Goal: Information Seeking & Learning: Understand process/instructions

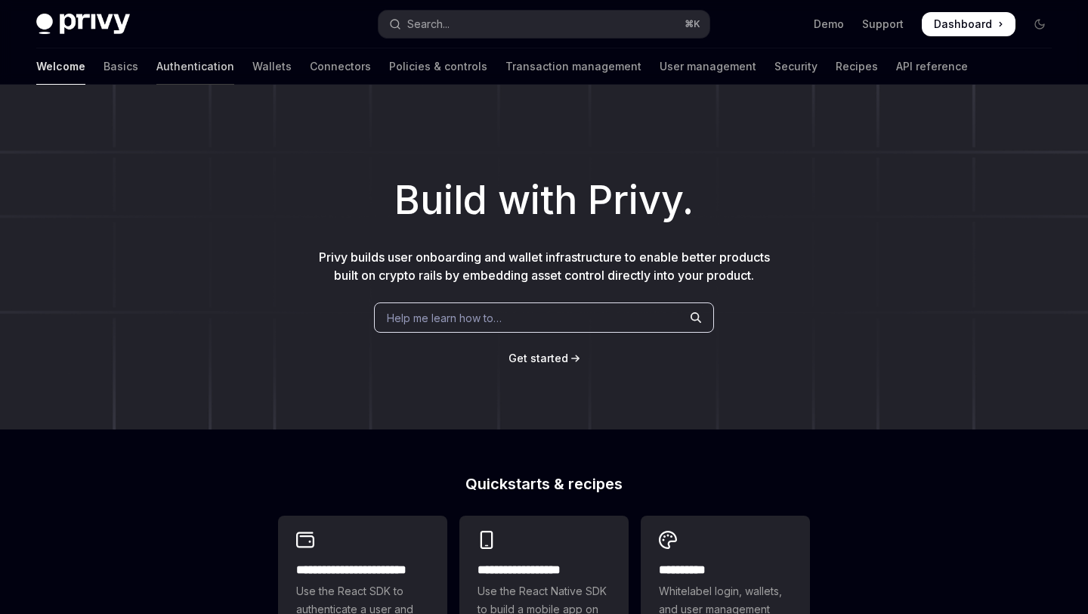
click at [156, 67] on link "Authentication" at bounding box center [195, 66] width 78 height 36
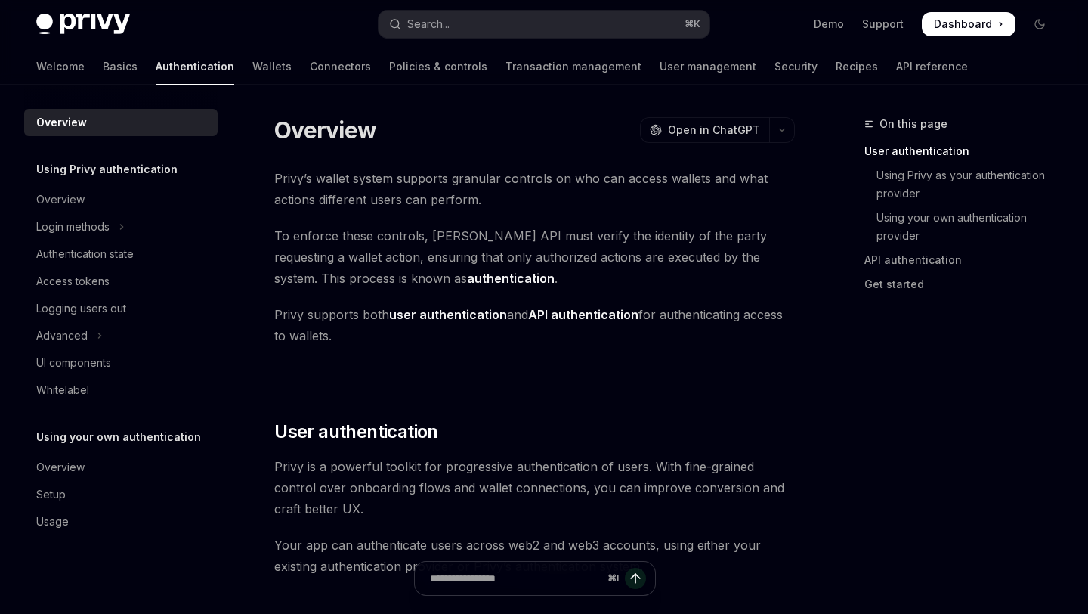
click at [71, 62] on div "Welcome Basics Authentication Wallets Connectors Policies & controls Transactio…" at bounding box center [502, 66] width 932 height 36
click at [103, 74] on link "Basics" at bounding box center [120, 66] width 35 height 36
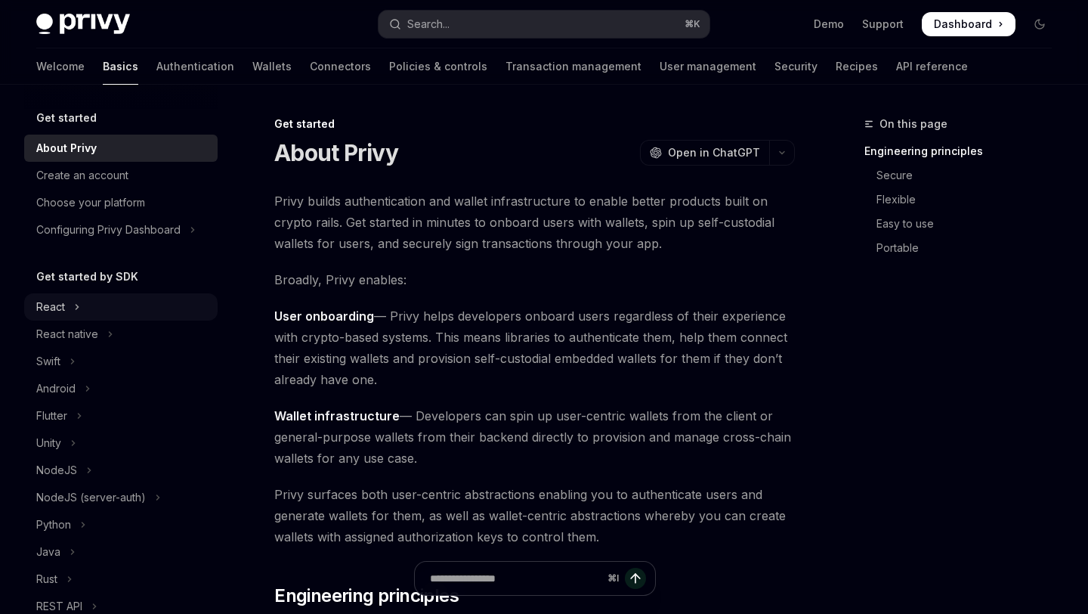
scroll to position [3, 0]
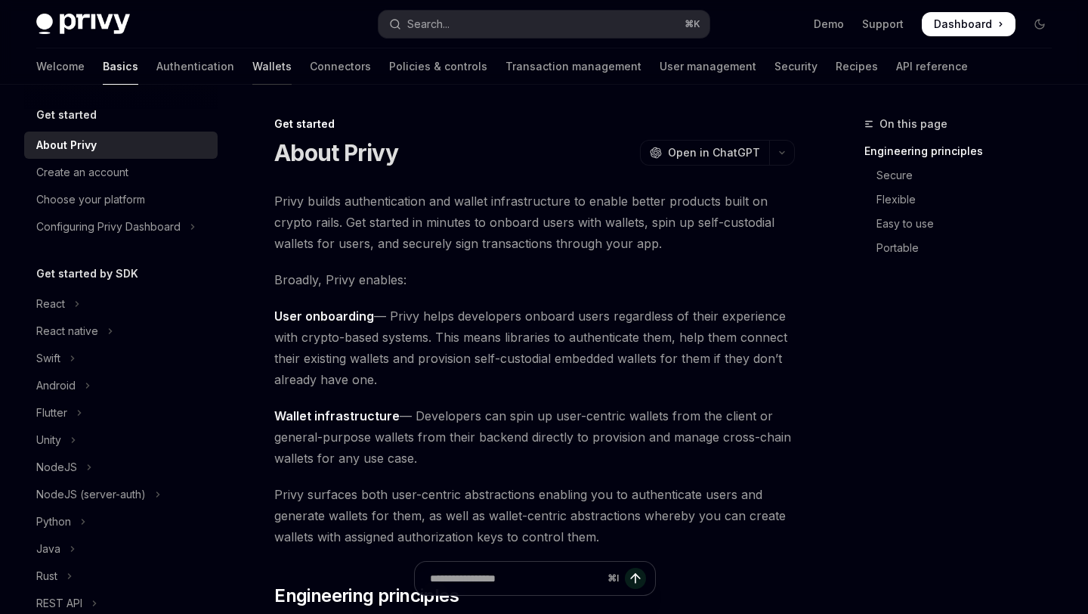
click at [252, 63] on link "Wallets" at bounding box center [271, 66] width 39 height 36
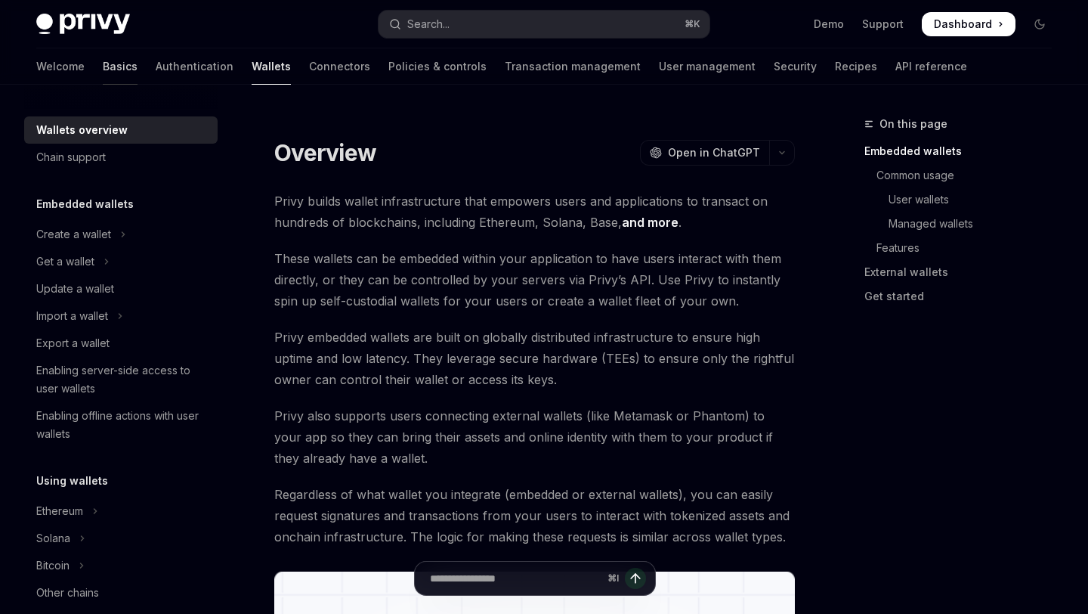
click at [103, 63] on link "Basics" at bounding box center [120, 66] width 35 height 36
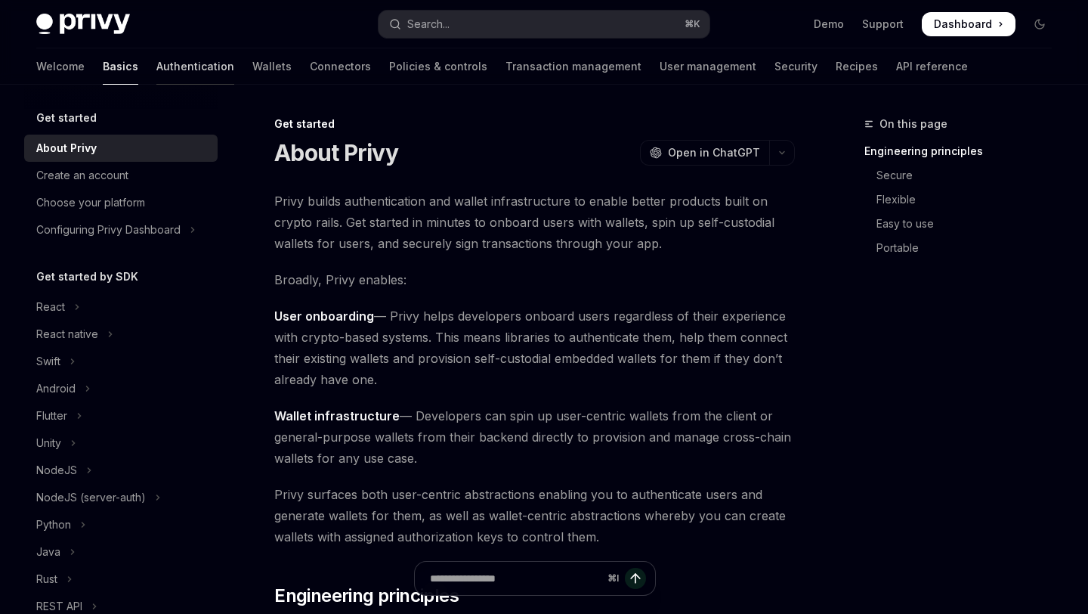
click at [156, 67] on link "Authentication" at bounding box center [195, 66] width 78 height 36
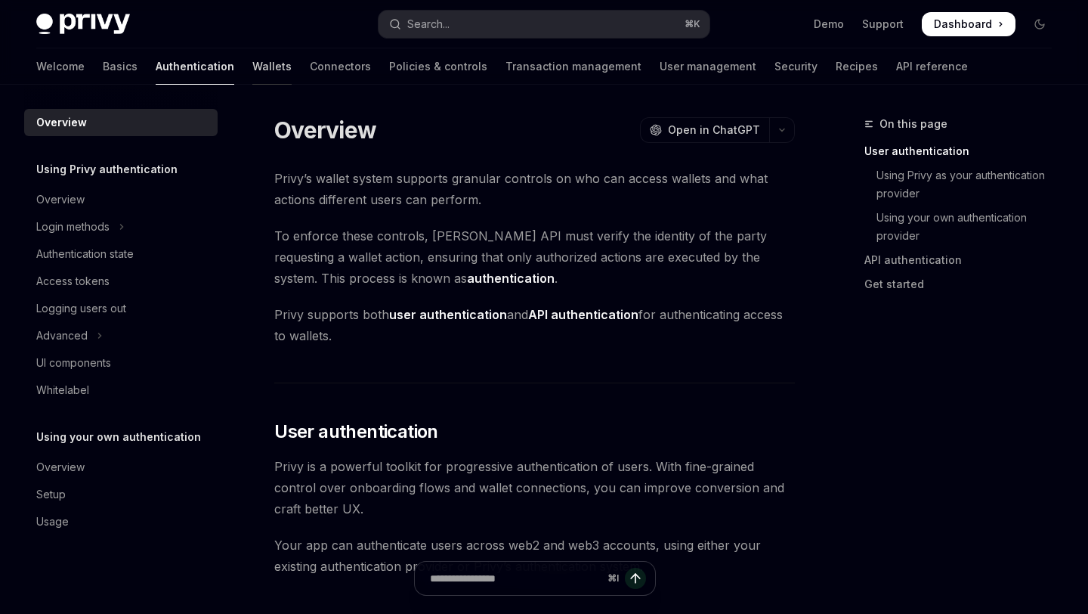
click at [252, 73] on link "Wallets" at bounding box center [271, 66] width 39 height 36
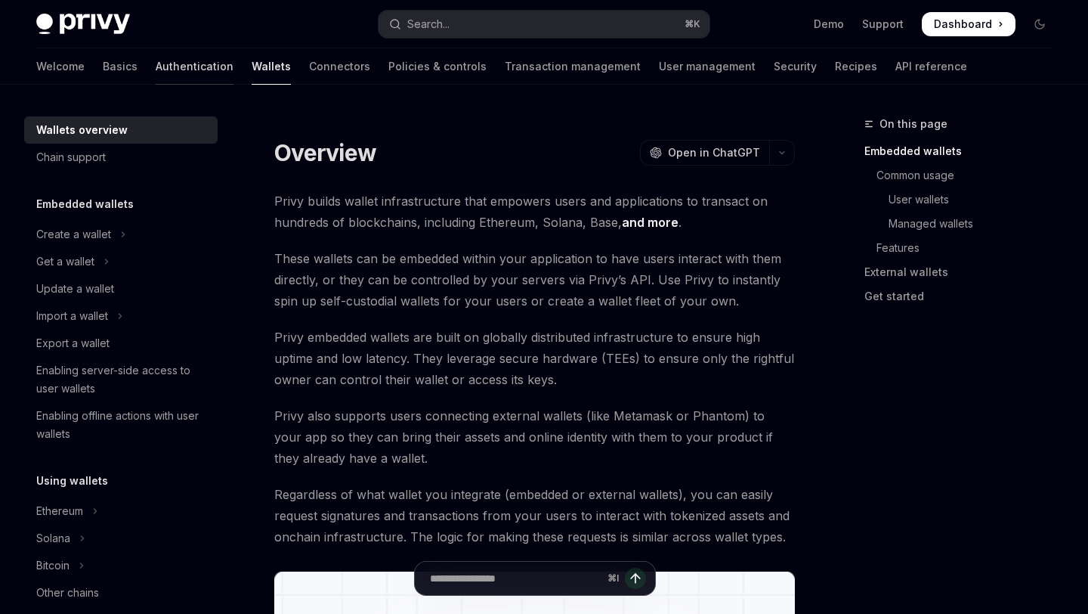
click at [156, 66] on link "Authentication" at bounding box center [195, 66] width 78 height 36
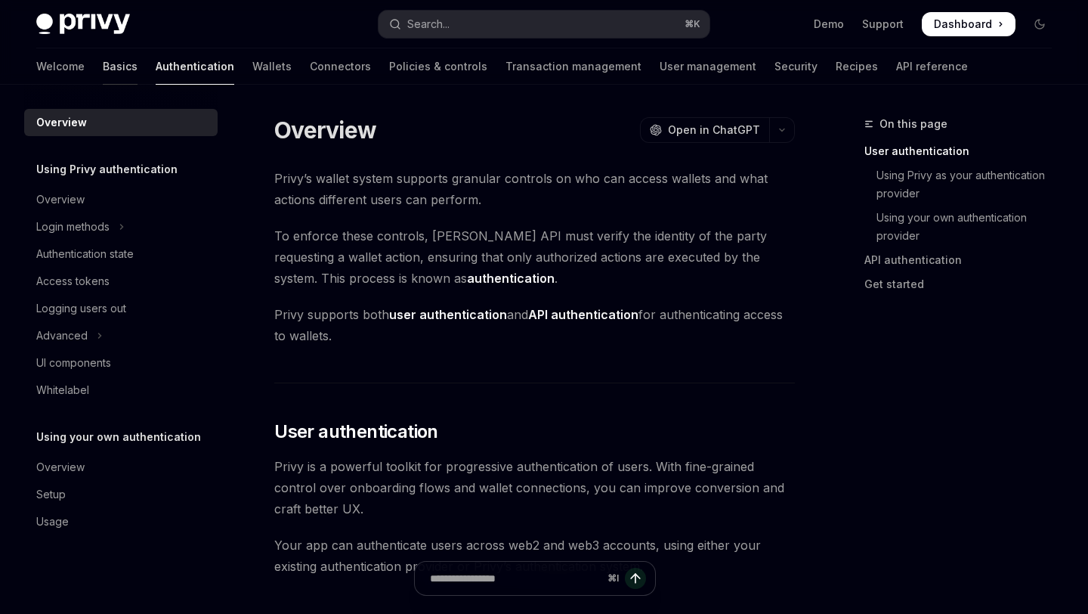
click at [103, 69] on link "Basics" at bounding box center [120, 66] width 35 height 36
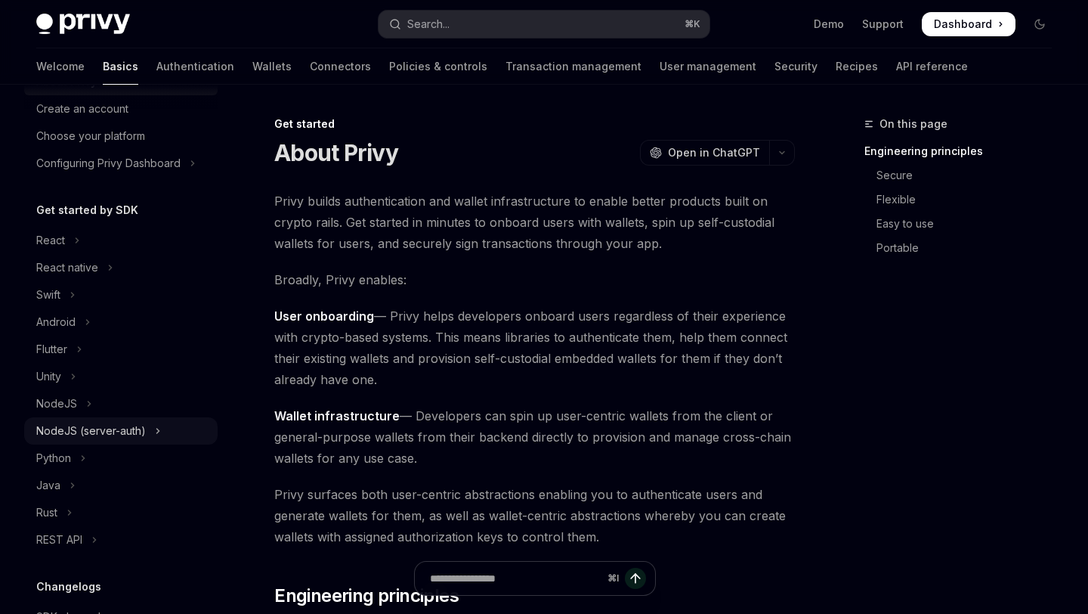
scroll to position [47, 0]
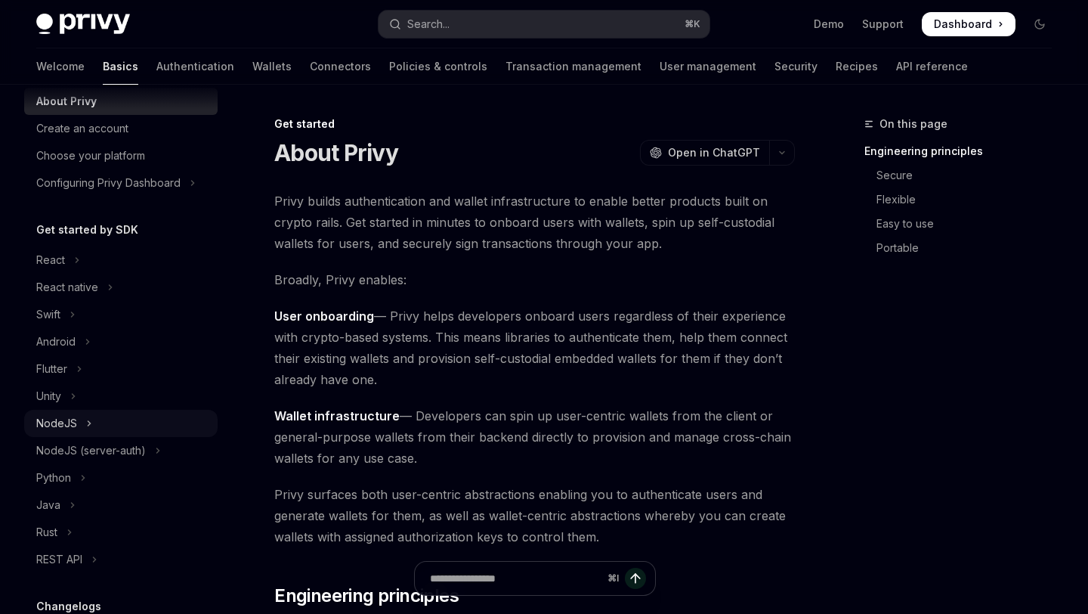
click at [110, 428] on button "NodeJS" at bounding box center [120, 423] width 193 height 27
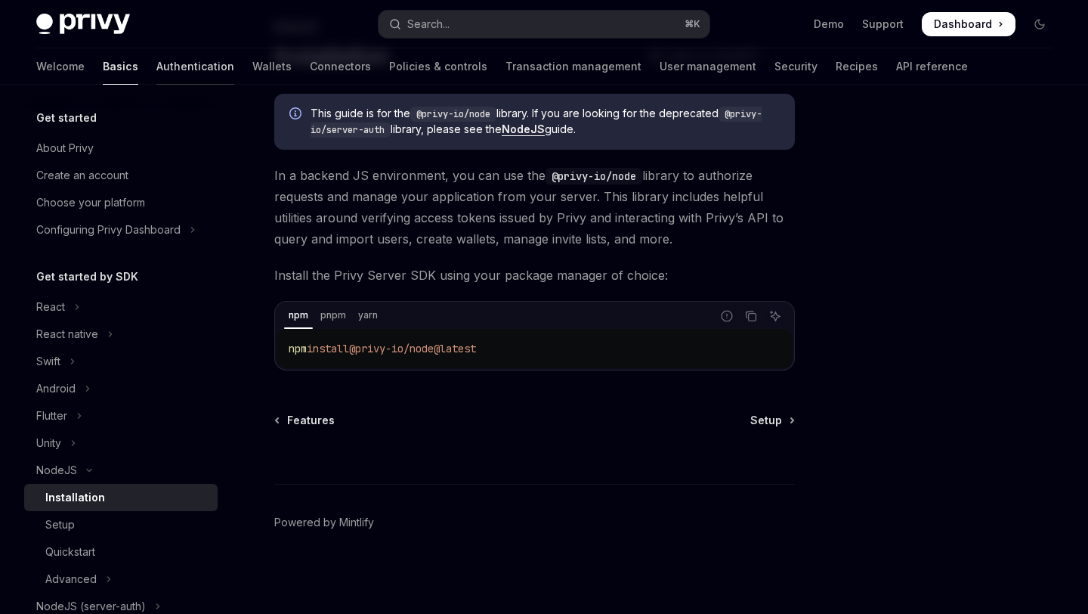
click at [156, 63] on link "Authentication" at bounding box center [195, 66] width 78 height 36
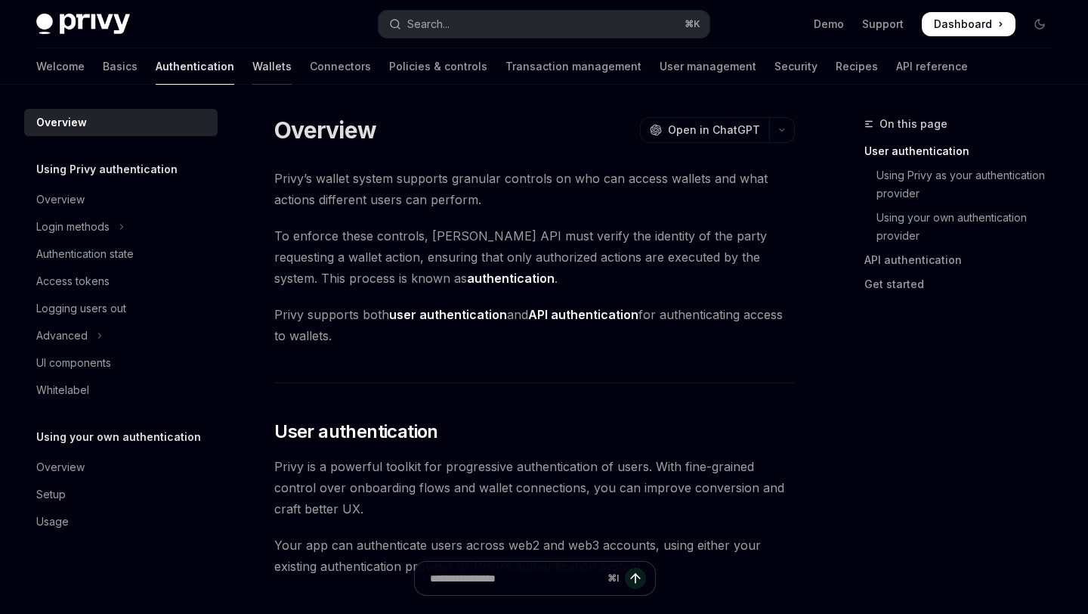
click at [252, 68] on link "Wallets" at bounding box center [271, 66] width 39 height 36
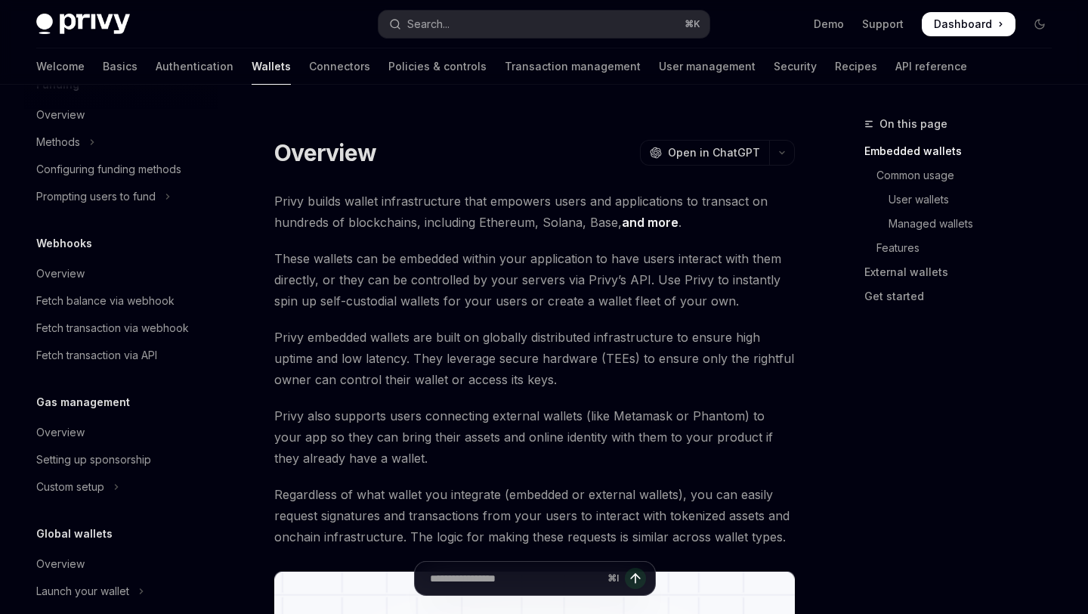
scroll to position [638, 0]
click at [309, 78] on link "Connectors" at bounding box center [339, 66] width 61 height 36
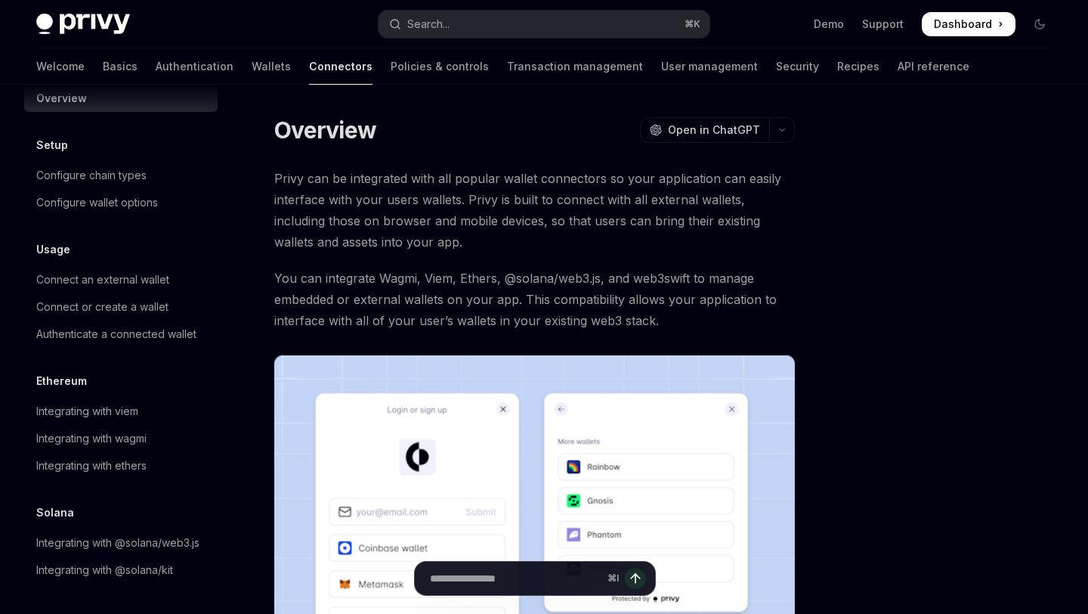
scroll to position [24, 0]
click at [507, 65] on link "Transaction management" at bounding box center [575, 66] width 136 height 36
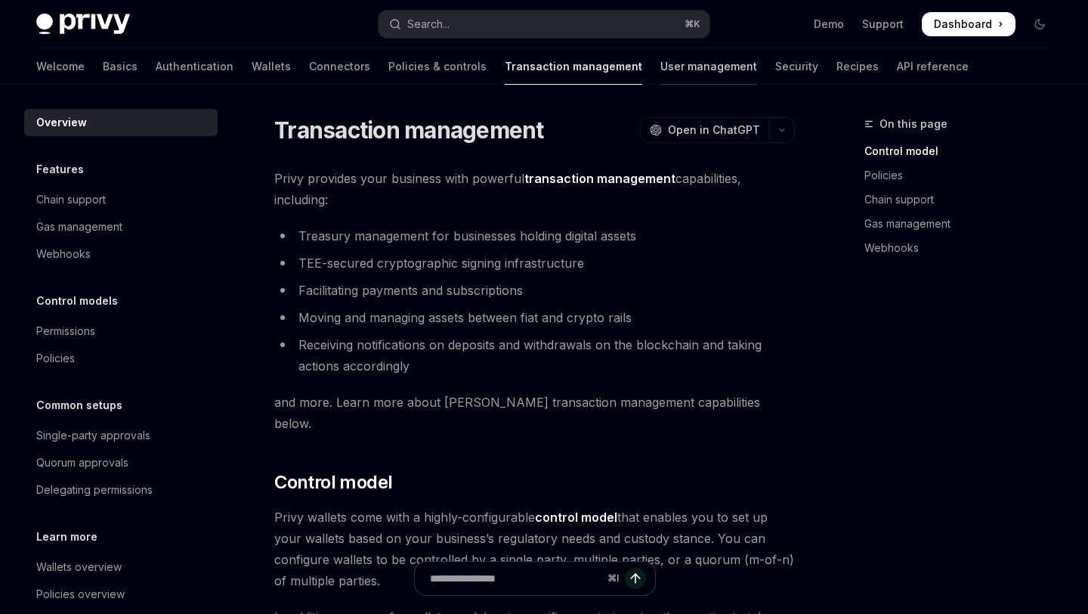
click at [660, 70] on link "User management" at bounding box center [708, 66] width 97 height 36
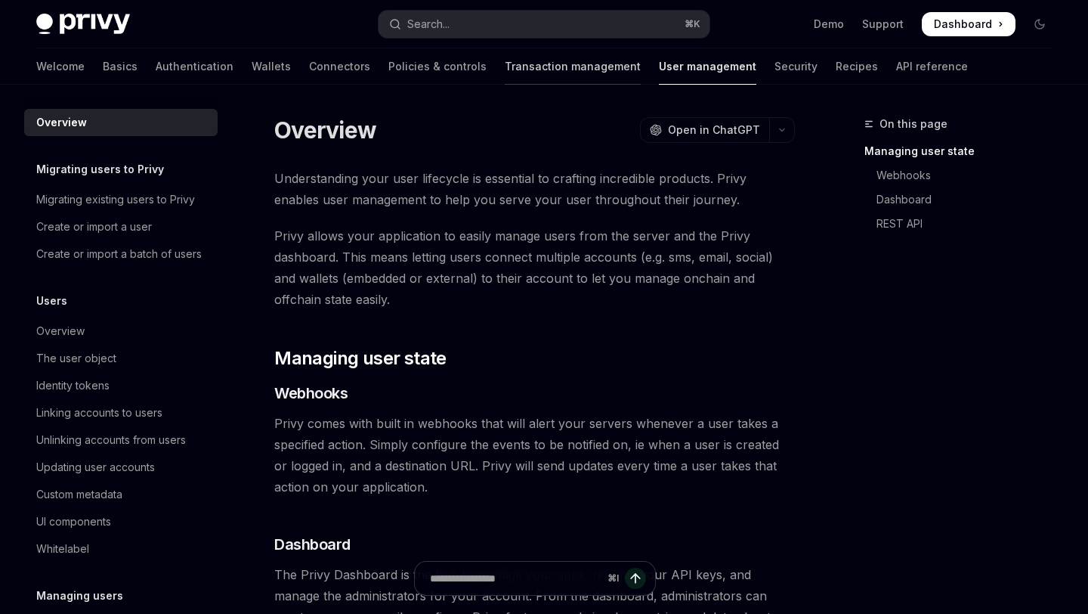
click at [519, 77] on link "Transaction management" at bounding box center [573, 66] width 136 height 36
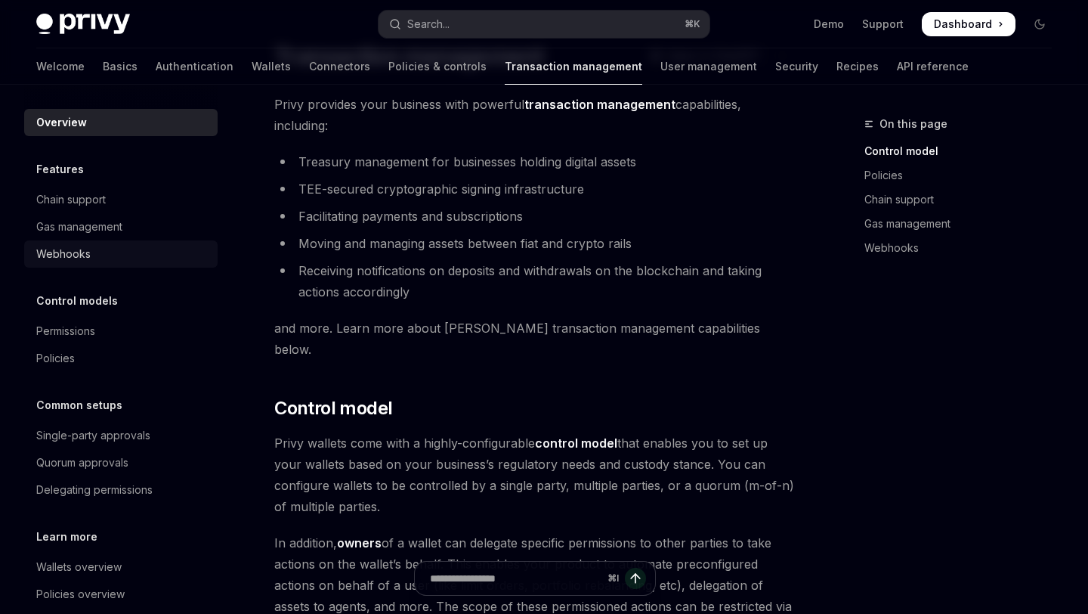
scroll to position [57, 0]
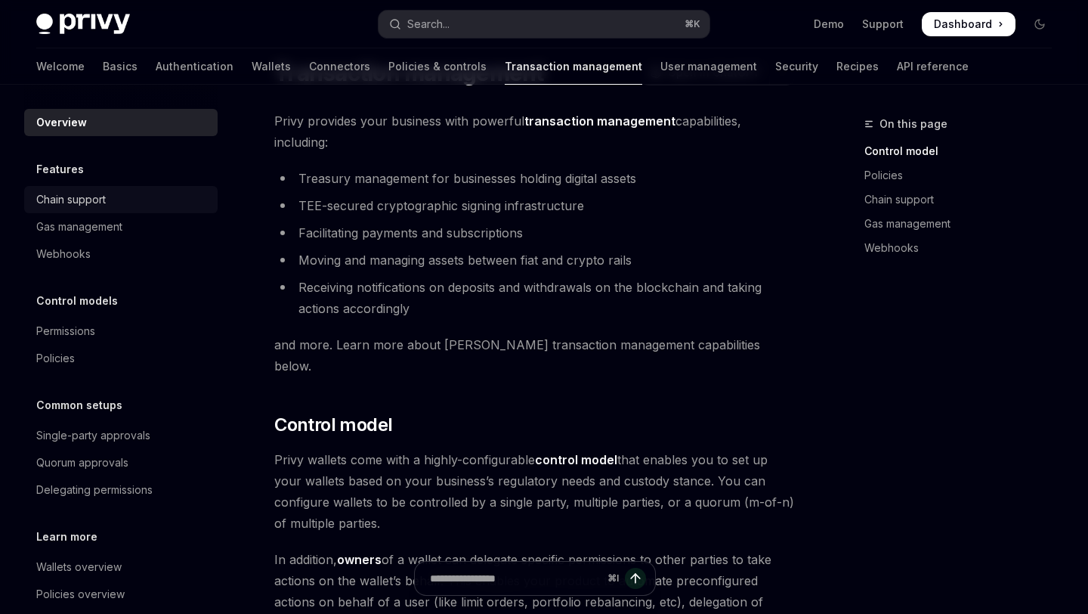
click at [125, 205] on div "Chain support" at bounding box center [122, 199] width 172 height 18
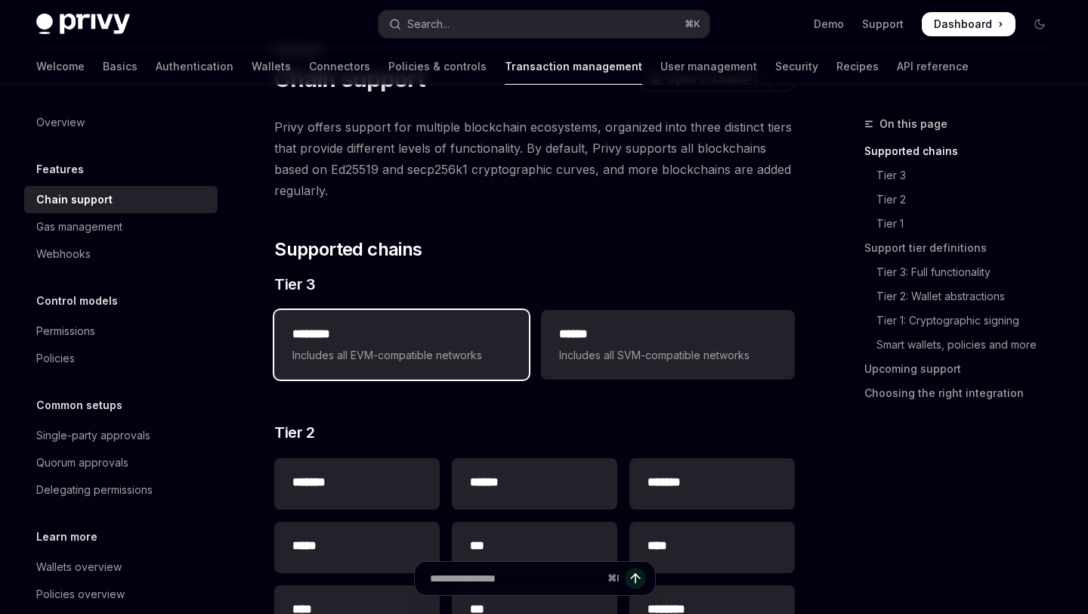
scroll to position [75, 0]
click at [447, 358] on span "Includes all EVM-compatible networks" at bounding box center [401, 354] width 218 height 18
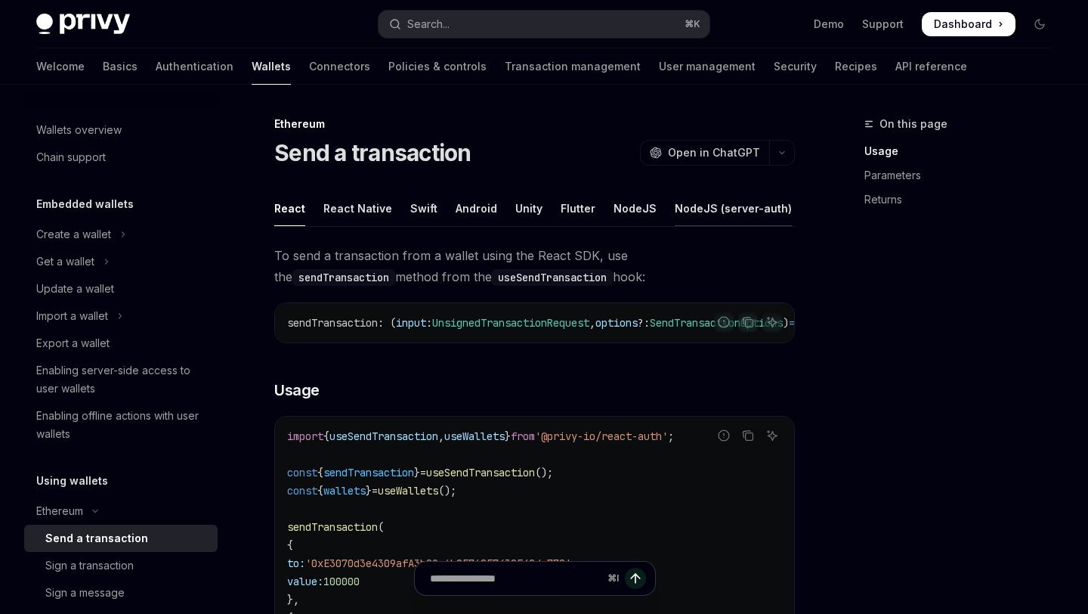
click at [693, 207] on div "NodeJS (server-auth)" at bounding box center [733, 208] width 117 height 36
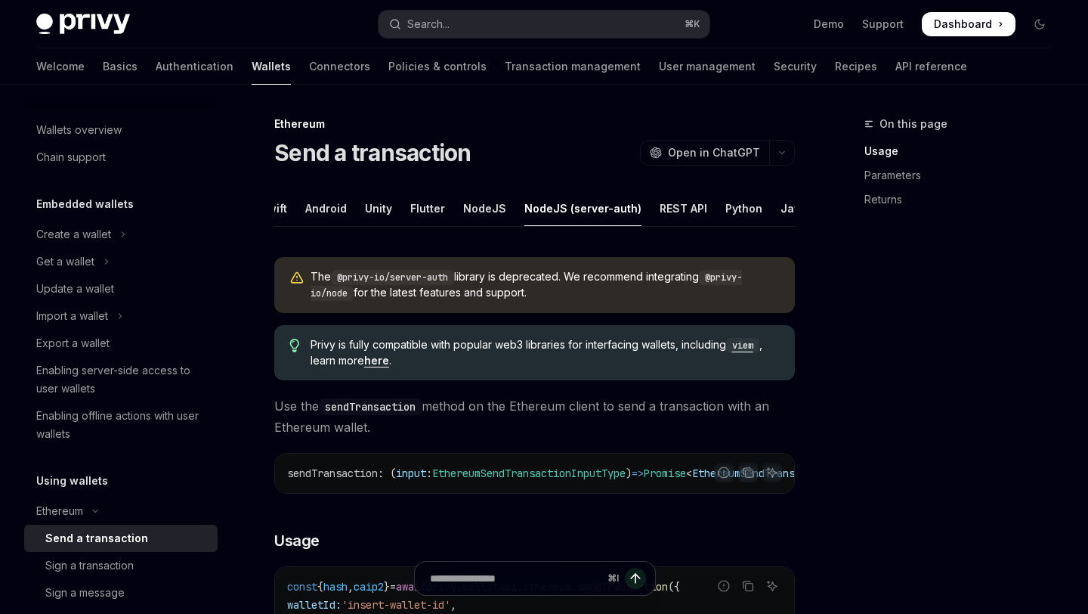
scroll to position [0, 181]
click at [644, 208] on div "REST API" at bounding box center [653, 208] width 48 height 36
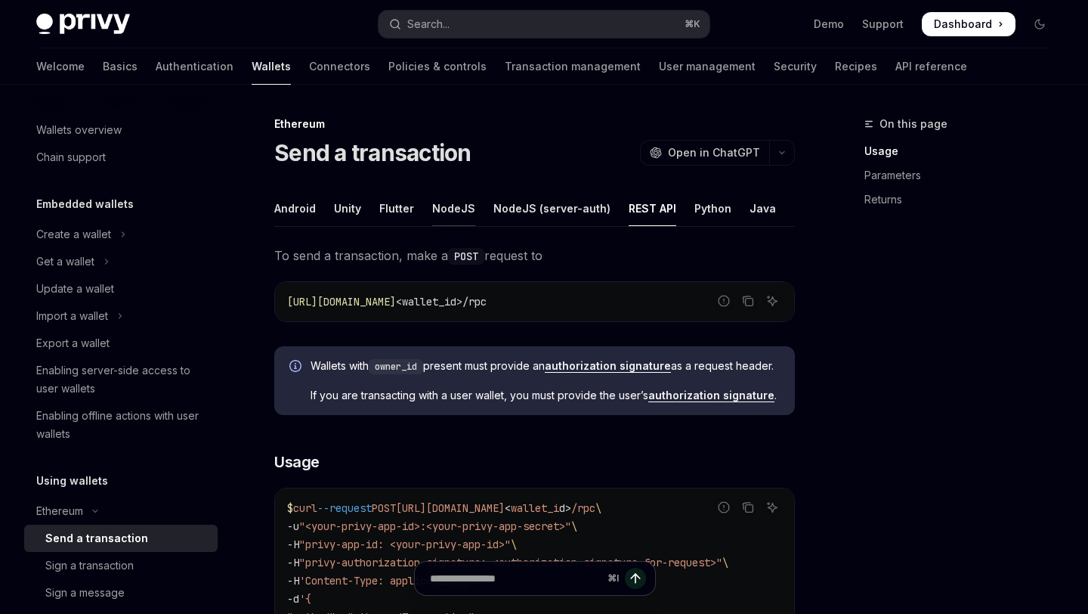
click at [441, 210] on div "NodeJS" at bounding box center [453, 208] width 43 height 36
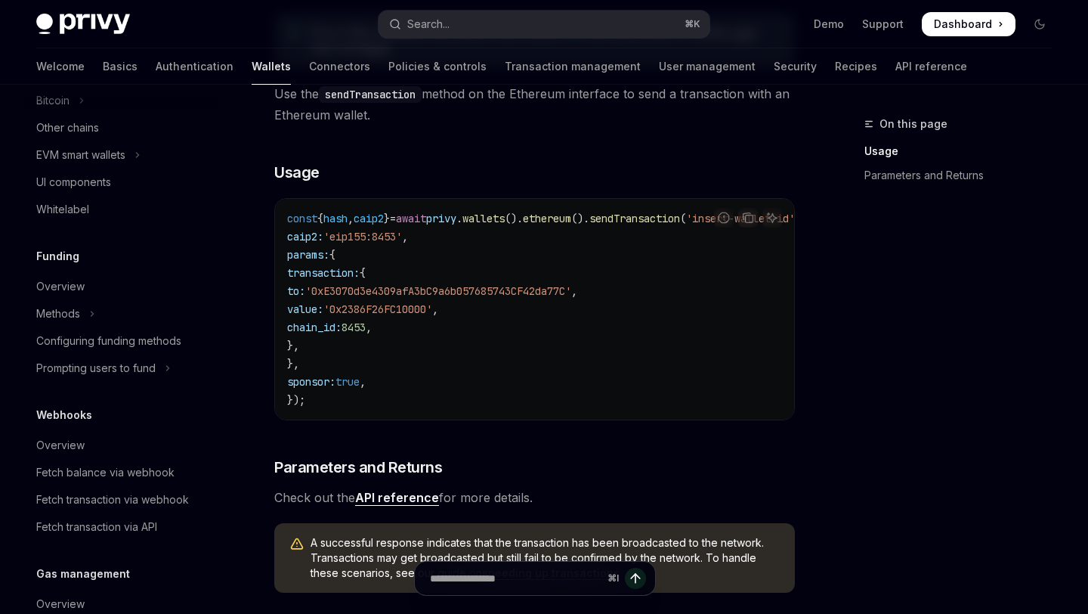
scroll to position [708, 0]
click at [91, 297] on div "Overview" at bounding box center [122, 288] width 172 height 18
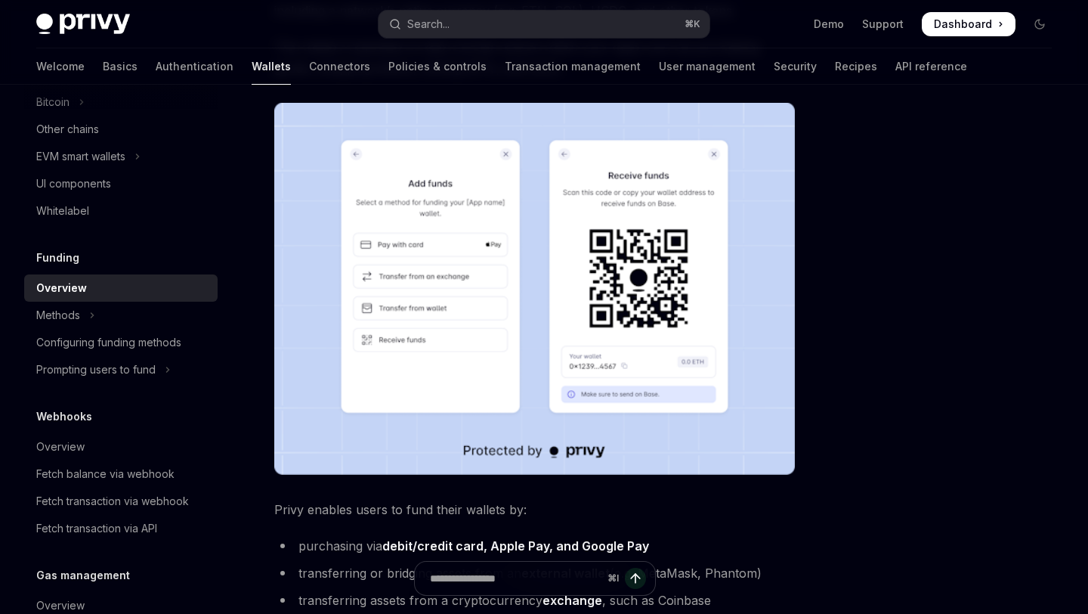
scroll to position [443, 0]
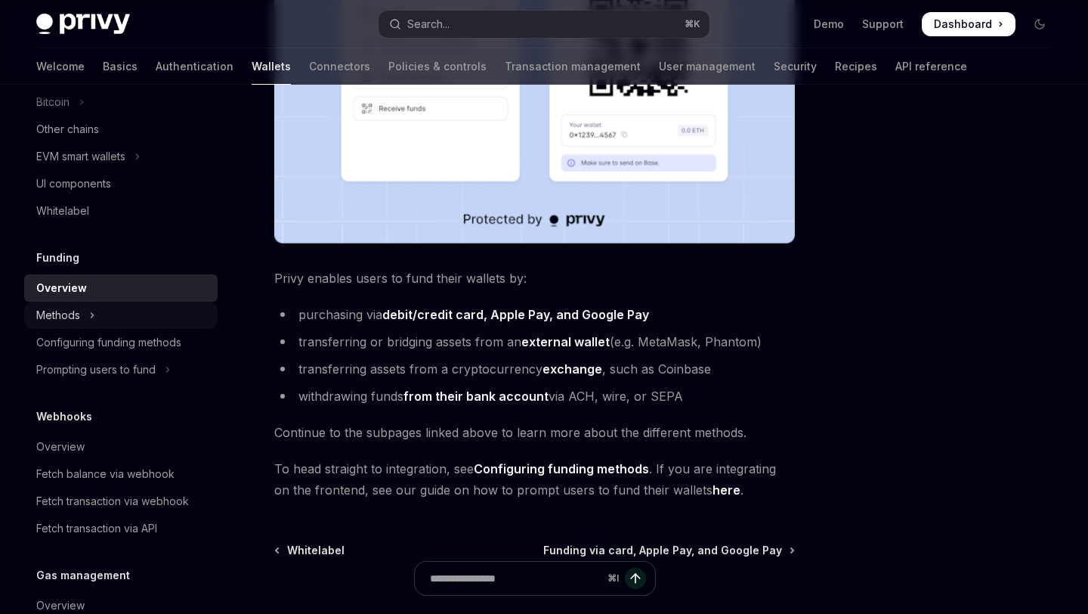
click at [132, 329] on button "Methods" at bounding box center [120, 314] width 193 height 27
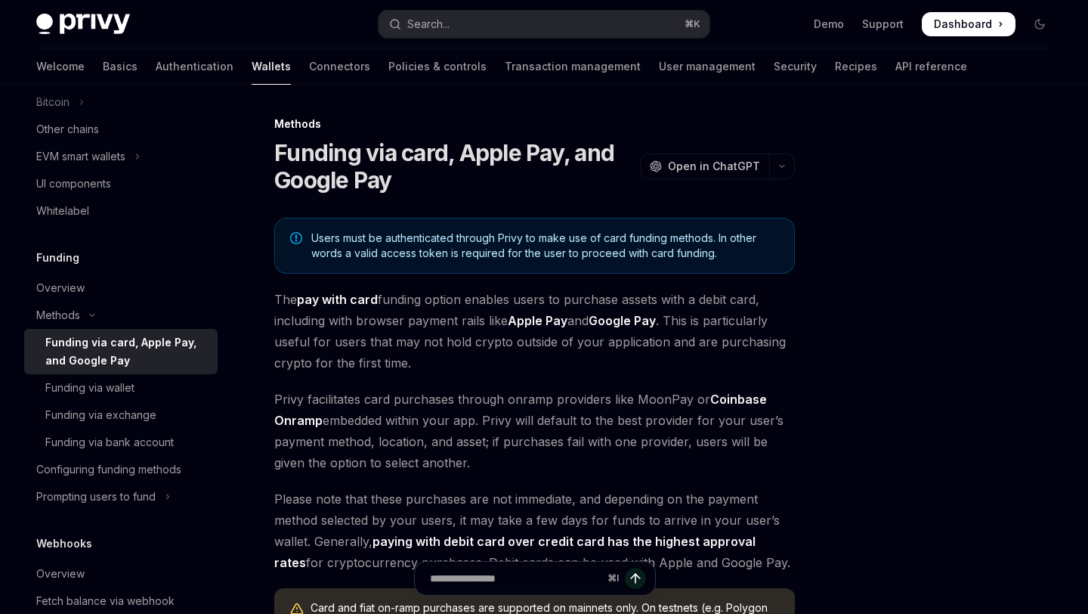
scroll to position [894, 0]
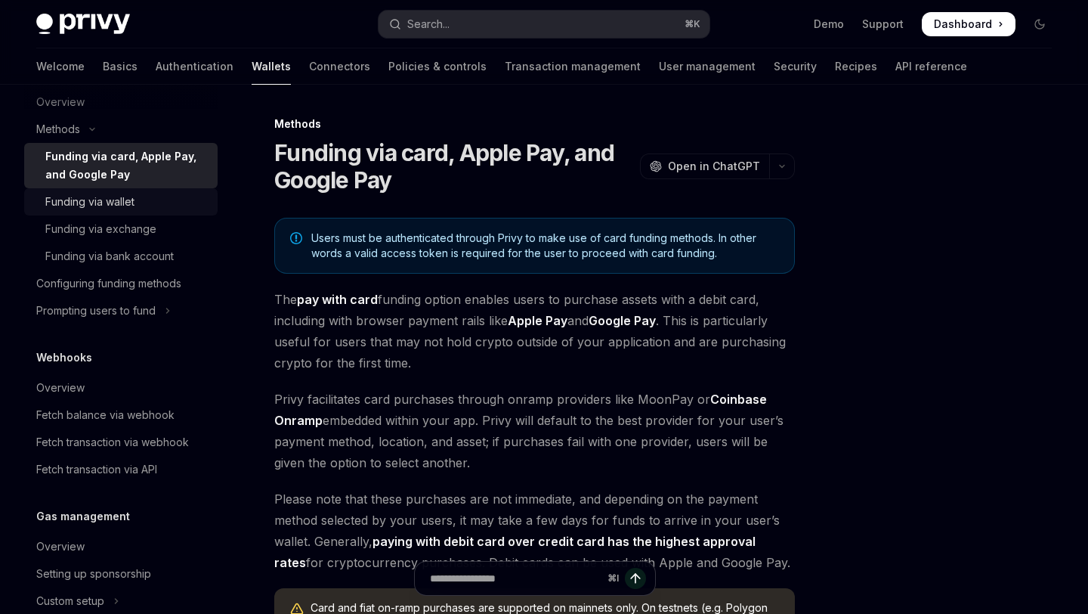
click at [143, 211] on div "Funding via wallet" at bounding box center [126, 202] width 163 height 18
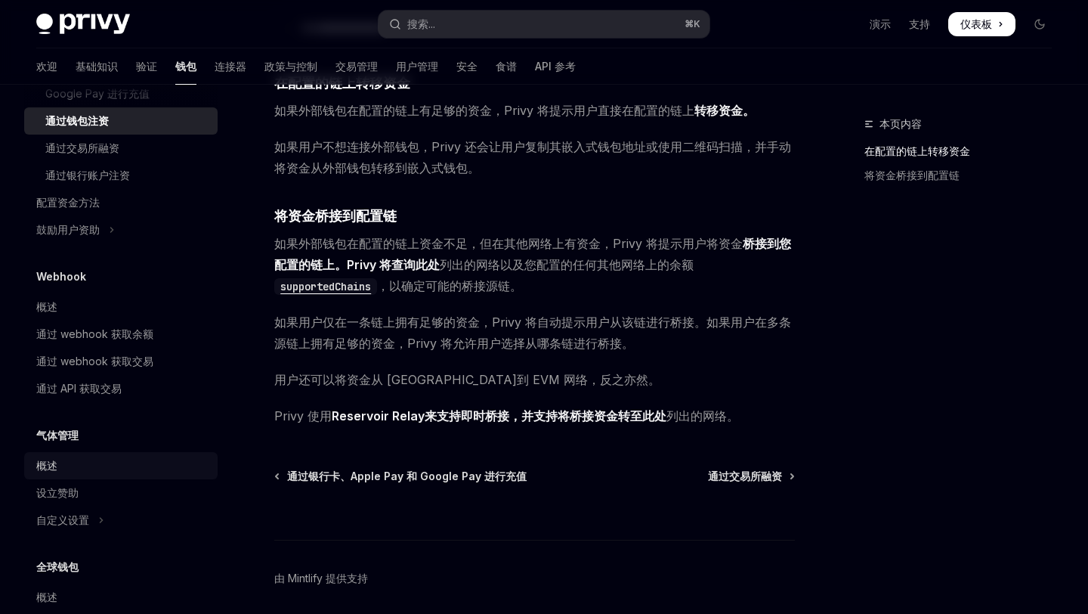
scroll to position [1020, 0]
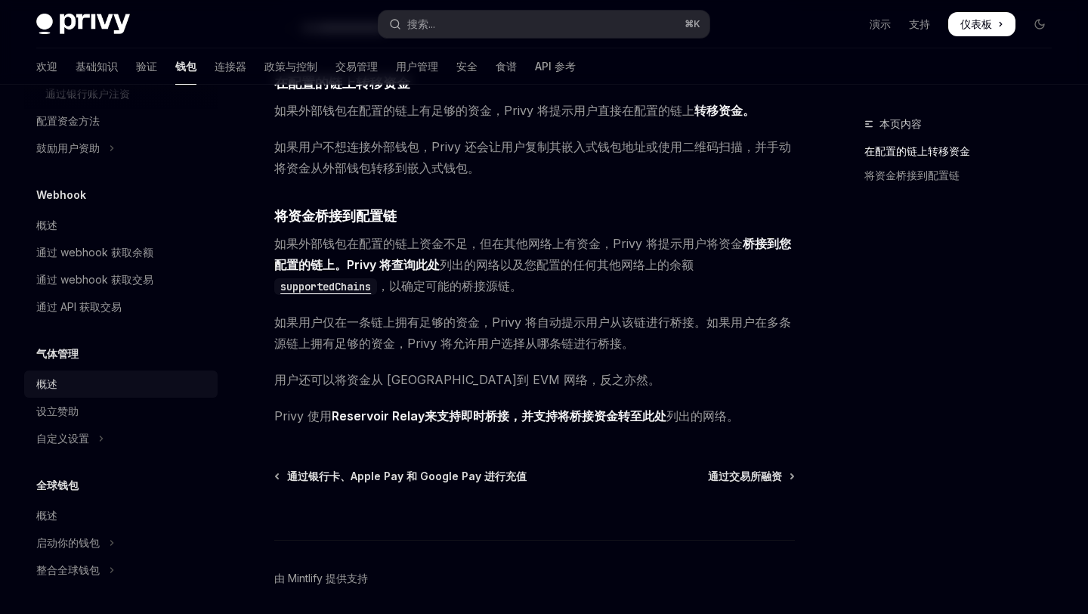
click at [104, 394] on link "概述" at bounding box center [120, 383] width 193 height 27
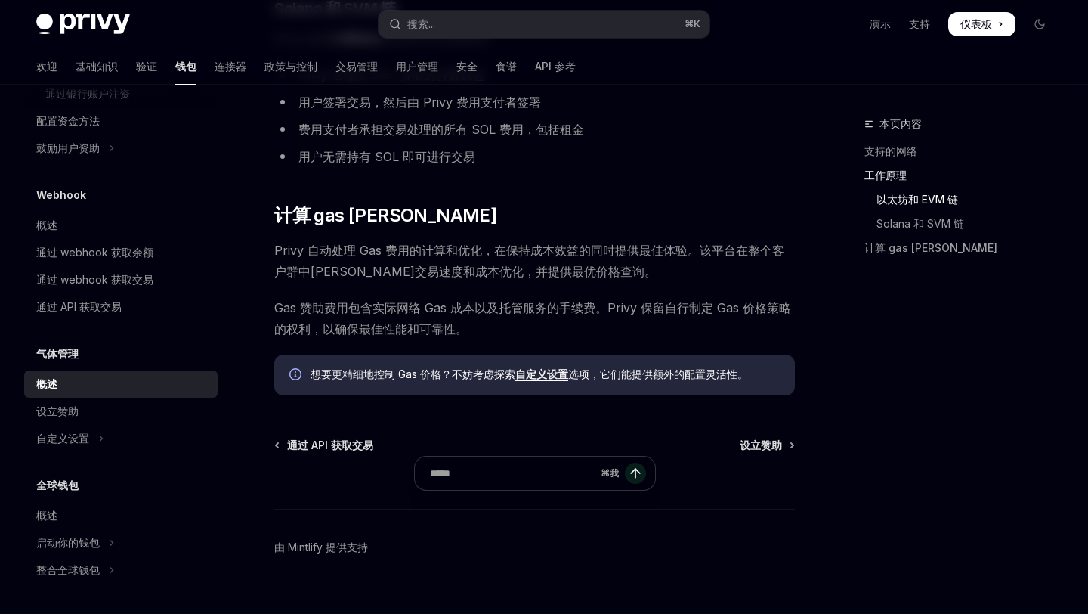
scroll to position [1065, 0]
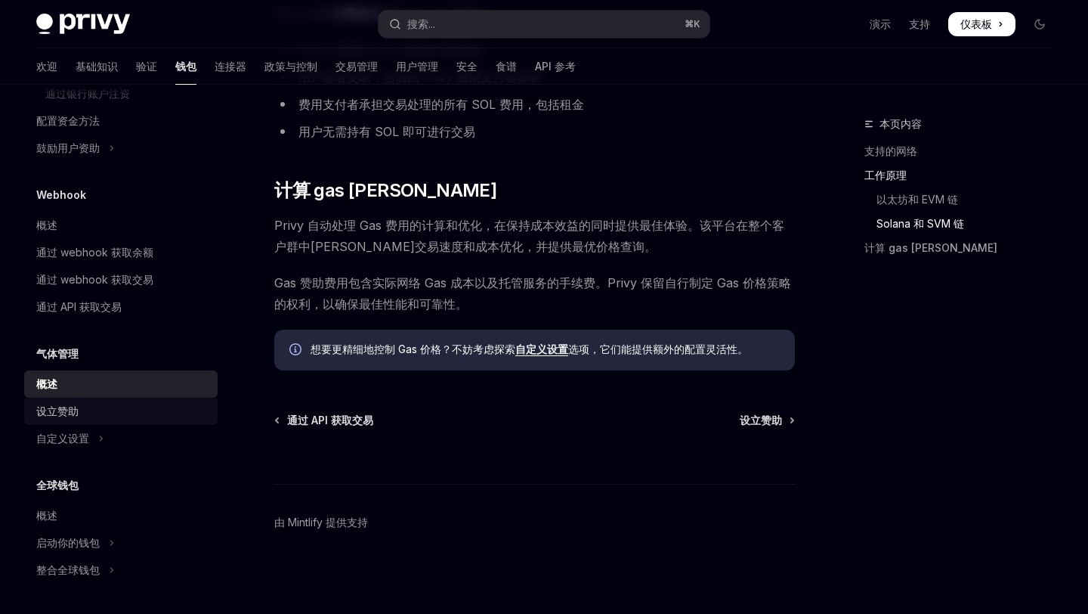
click at [135, 404] on div "设立赞助" at bounding box center [122, 411] width 172 height 18
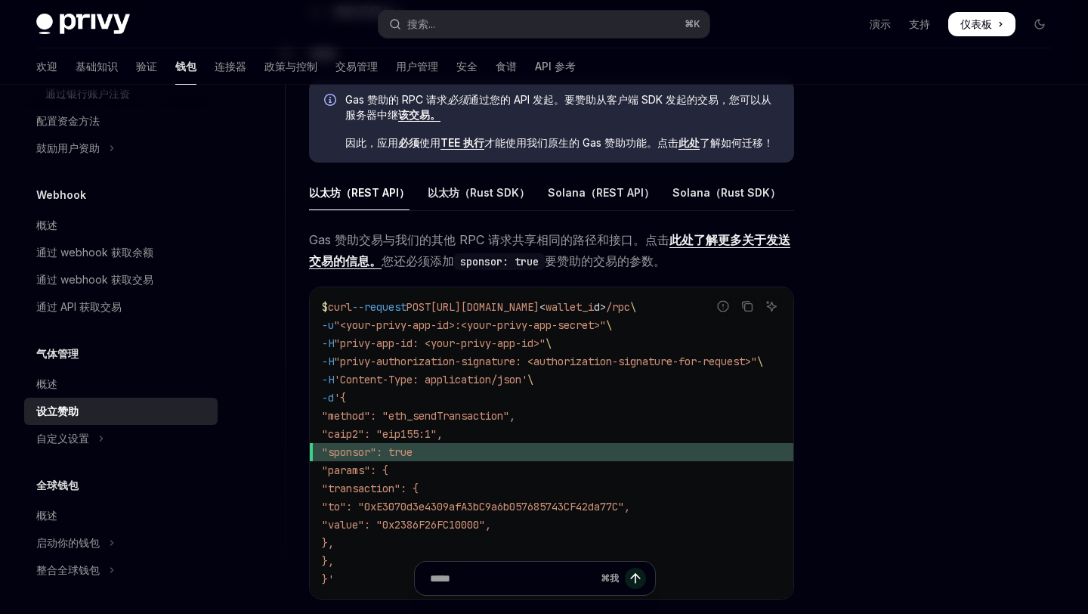
scroll to position [800, 0]
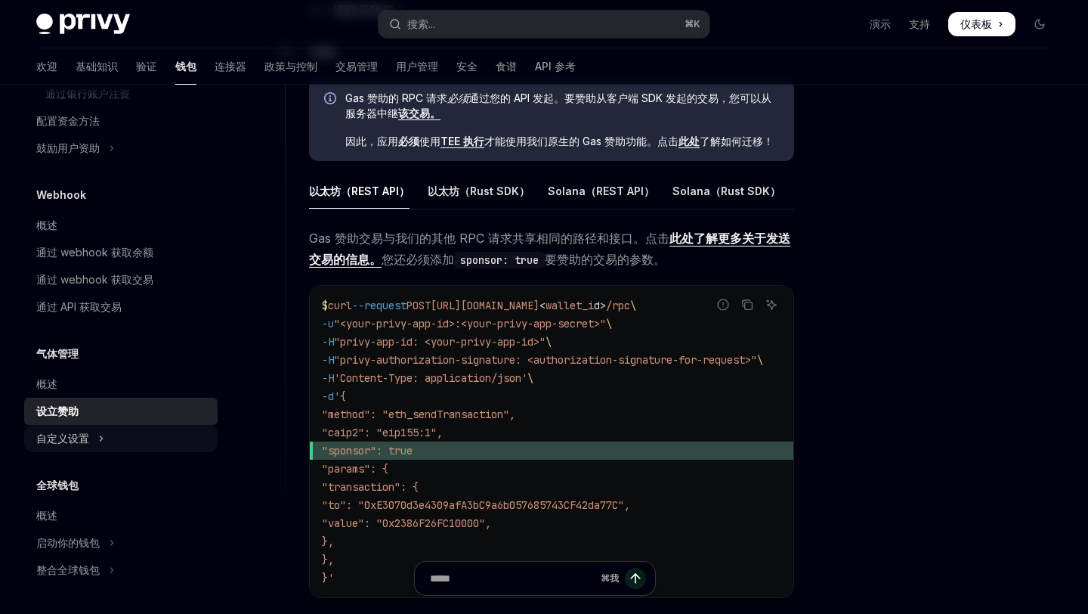
click at [107, 430] on button "自定义设置" at bounding box center [120, 438] width 193 height 27
type textarea "*"
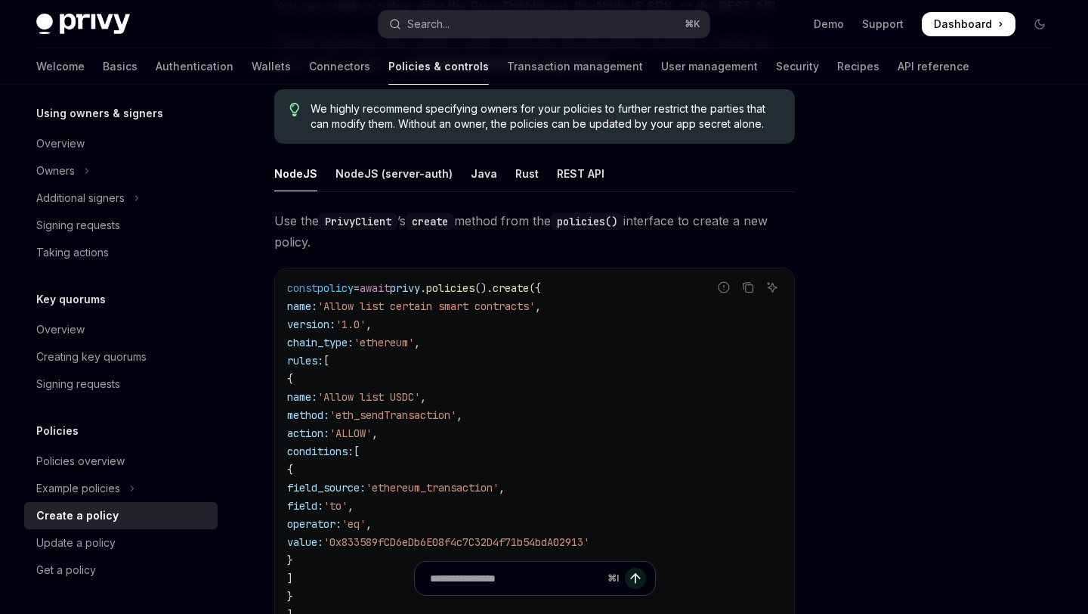
scroll to position [521, 0]
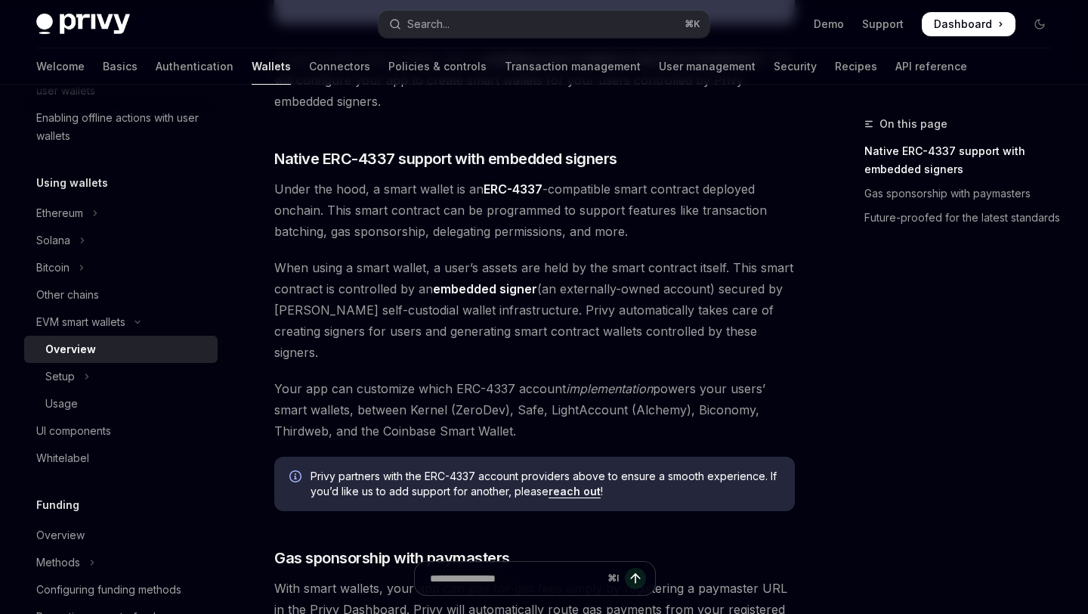
scroll to position [656, 0]
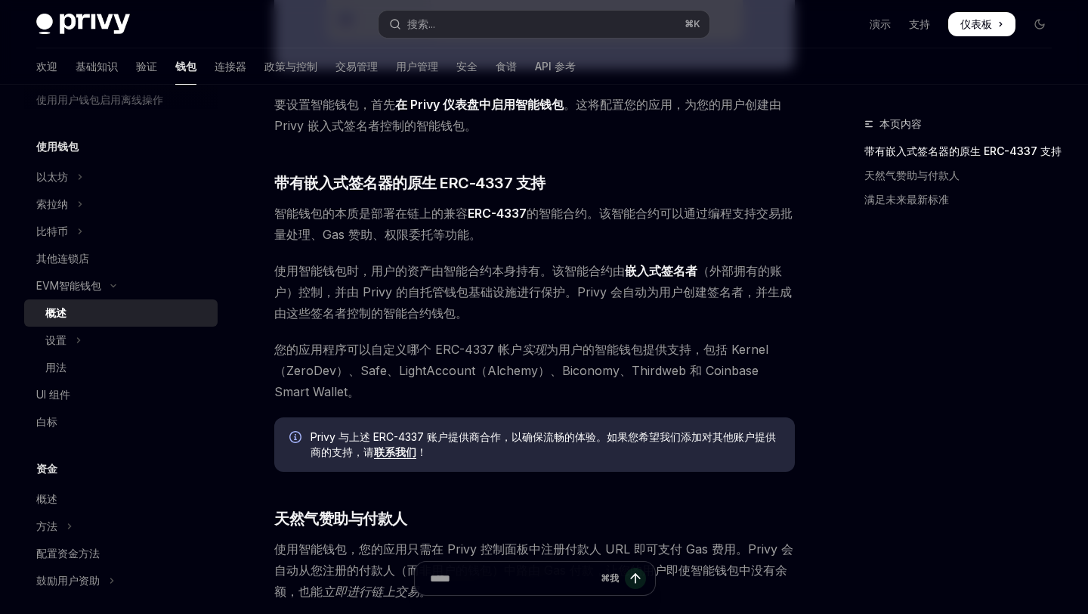
click at [778, 225] on span "智能钱包的本质是部署在链上的兼容 ERC-4337 的智能合约。该智能合约可以通过编程支持交易批量处理、Gas 赞助、权限委托等功能。" at bounding box center [534, 223] width 521 height 42
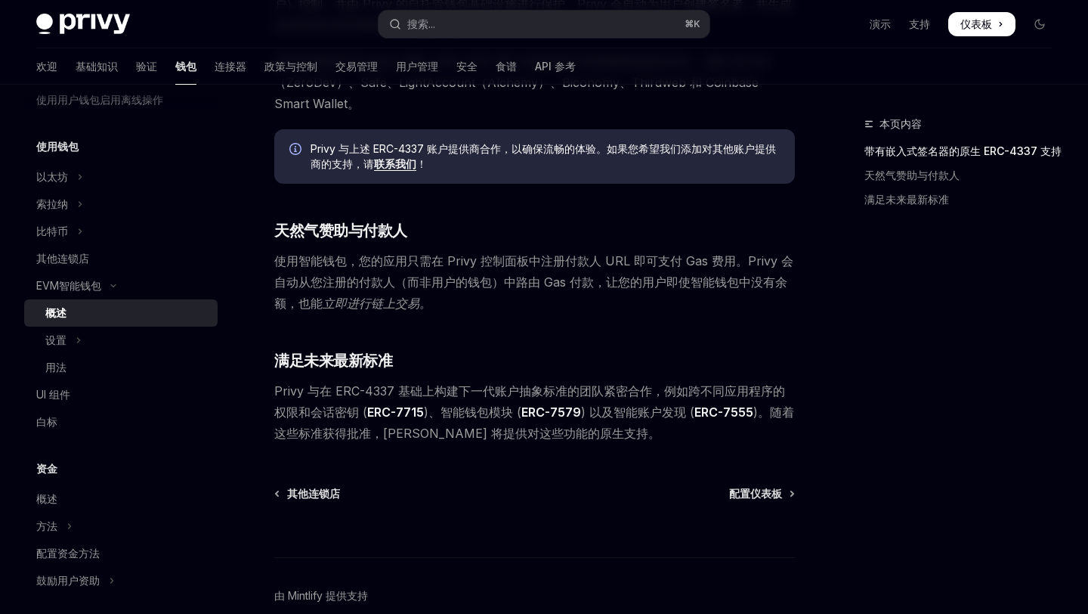
scroll to position [941, 0]
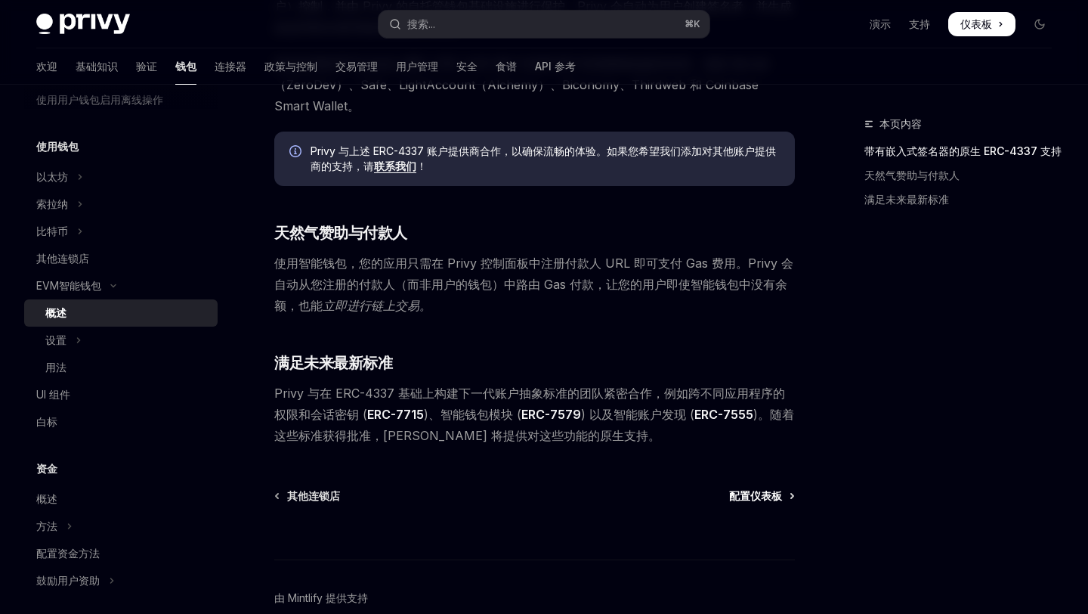
click at [775, 490] on font "配置仪表板" at bounding box center [755, 495] width 53 height 13
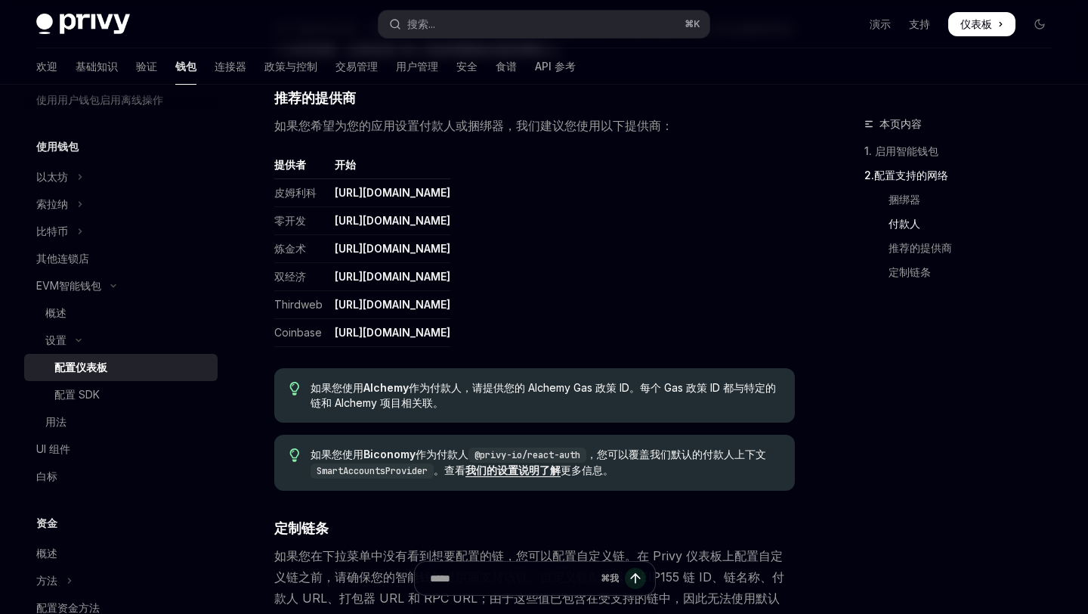
scroll to position [1538, 0]
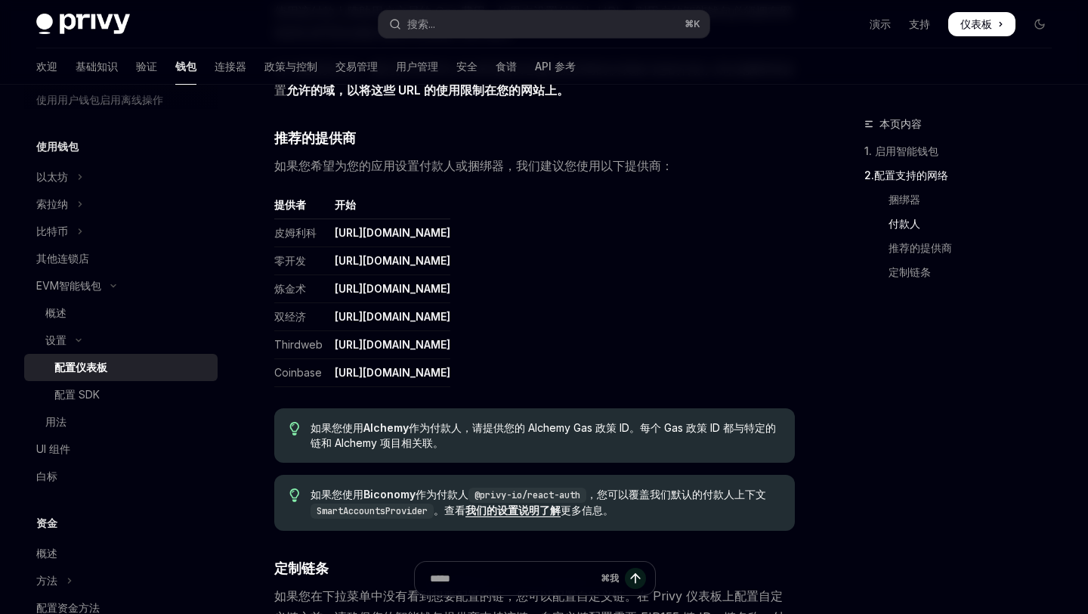
click at [450, 316] on font "https://dashboard.biconomy.io/" at bounding box center [393, 316] width 116 height 13
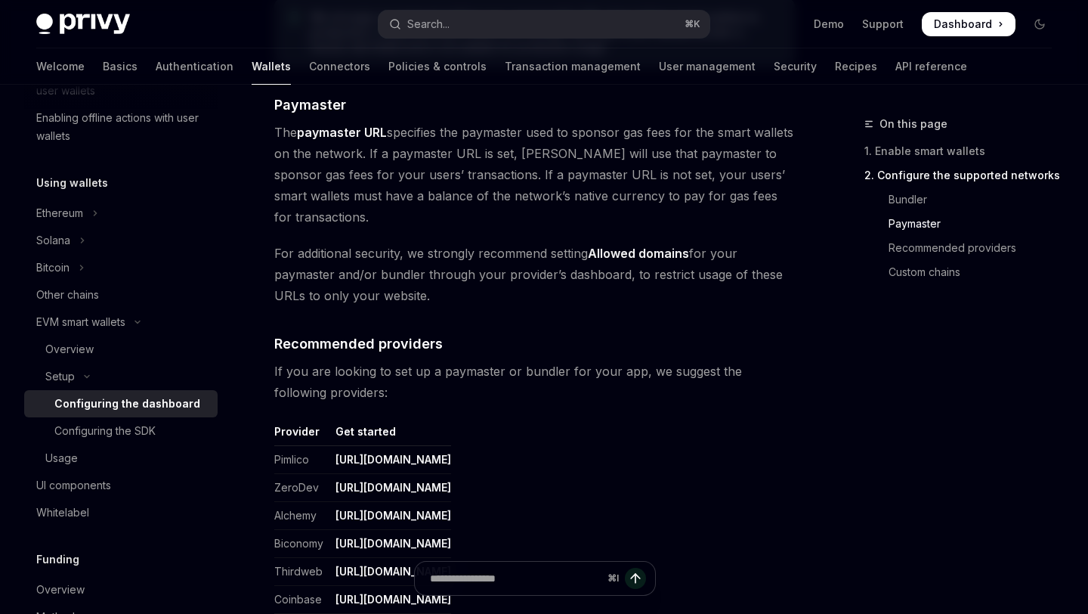
click at [530, 303] on span "For additional security, we strongly recommend setting Allowed domains for your…" at bounding box center [534, 274] width 521 height 63
click at [380, 516] on link "https://dashboard.alchemy.com/" at bounding box center [393, 515] width 116 height 14
click at [98, 349] on div "Overview" at bounding box center [126, 349] width 163 height 18
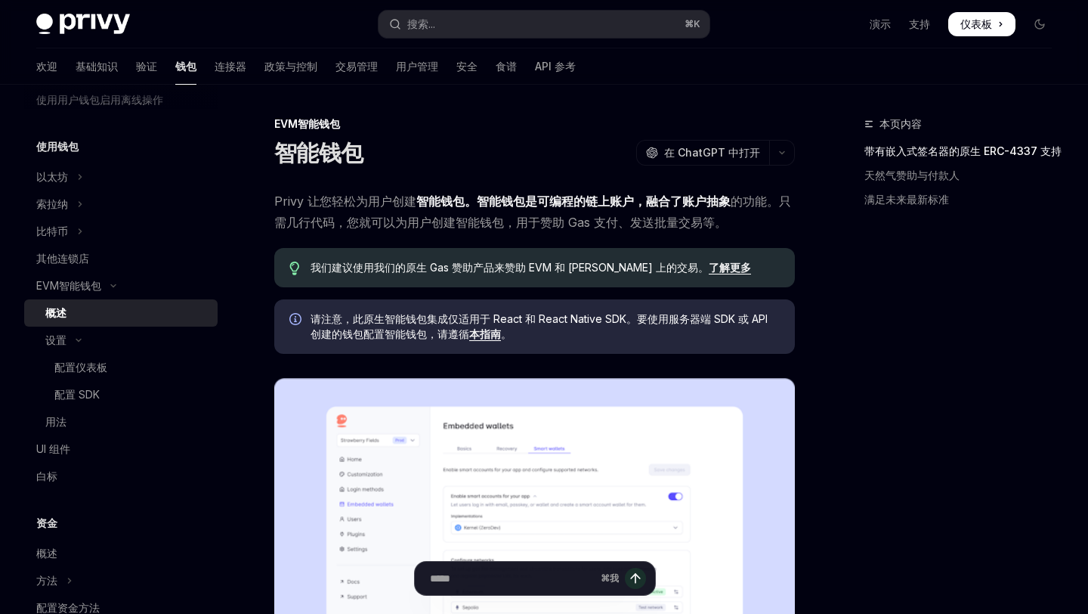
click at [625, 210] on span "Privy 让您轻松为用户 创建 智能钱包。智能钱包是 可编程的链上账户，融合了 账户抽象 的功能 。只需几行代码，您就可以为用户创建智能钱包，用于赞助 Ga…" at bounding box center [534, 211] width 521 height 42
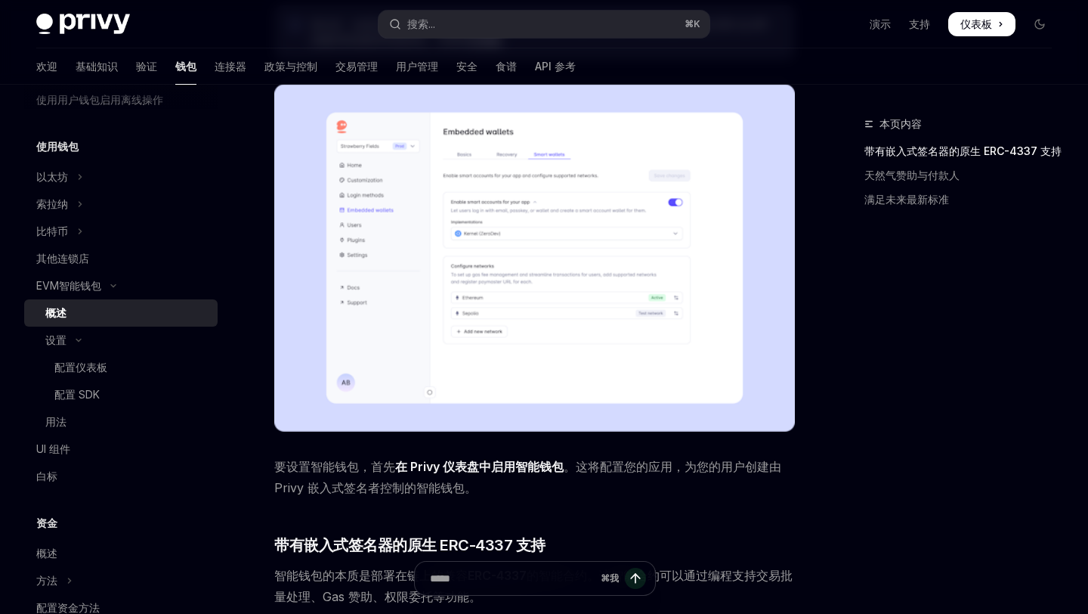
scroll to position [341, 0]
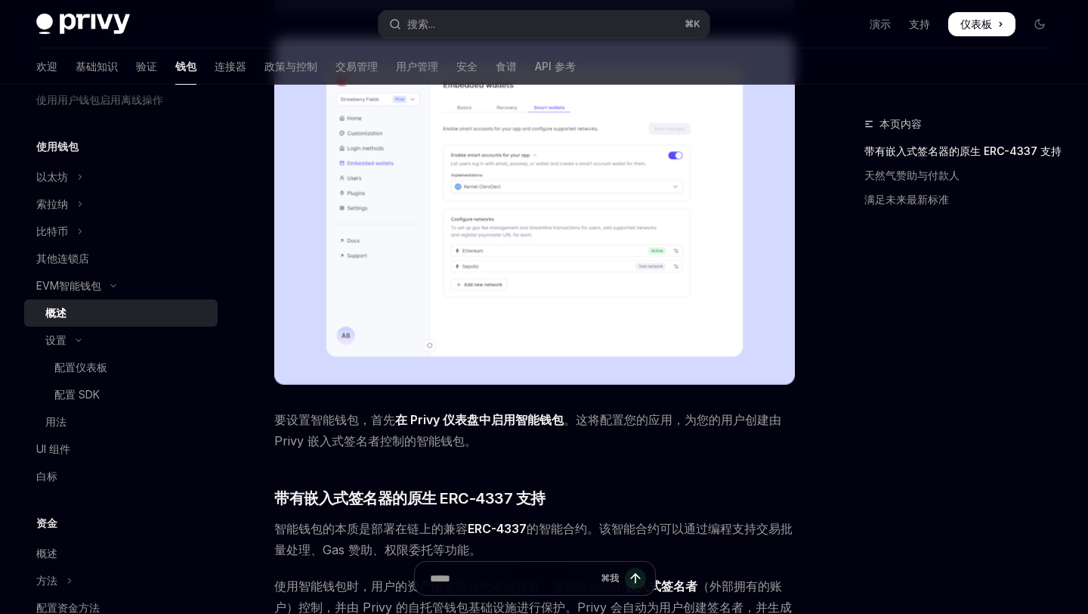
click at [570, 438] on span "要设置智能钱包，首先 在 Privy 仪表盘中启用智能钱包 。这将配置您的应用，为您的用户创建由 Privy 嵌入式签名者控制的智能钱包。" at bounding box center [534, 430] width 521 height 42
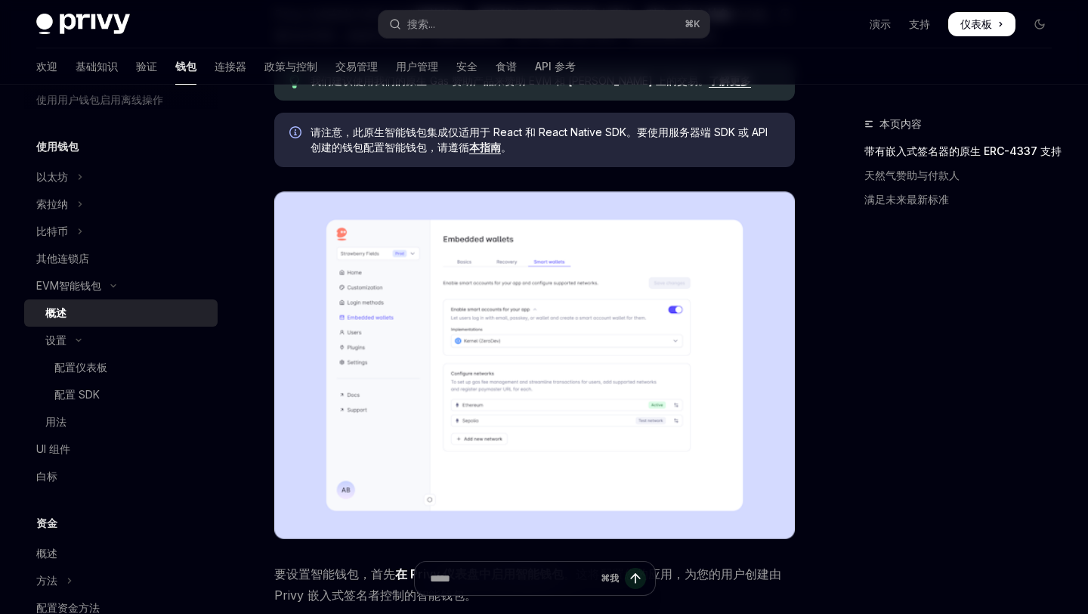
scroll to position [102, 0]
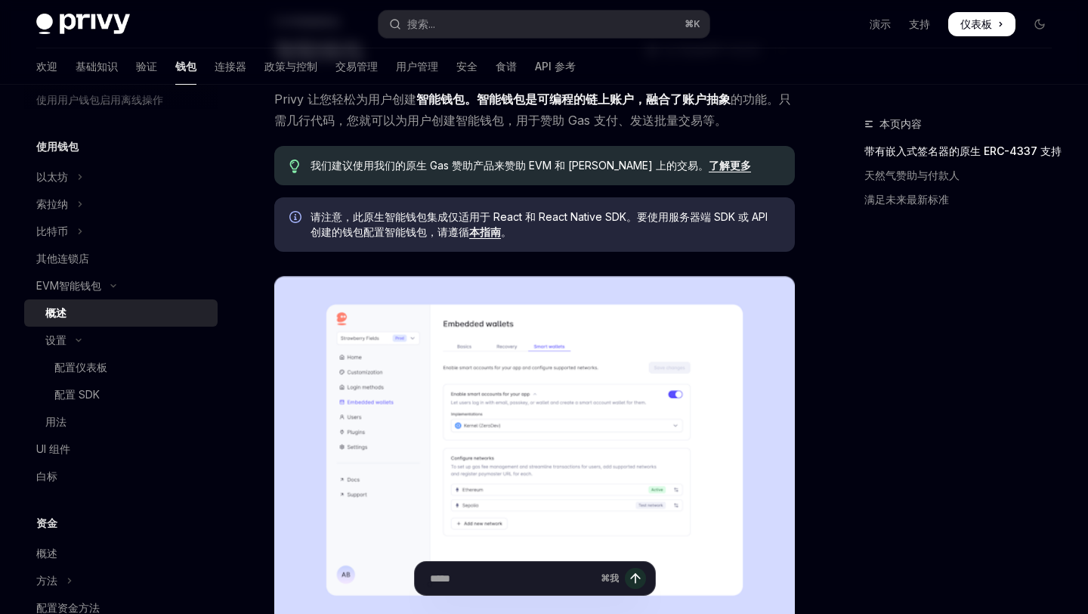
click at [709, 170] on font "了解更多" at bounding box center [730, 165] width 42 height 13
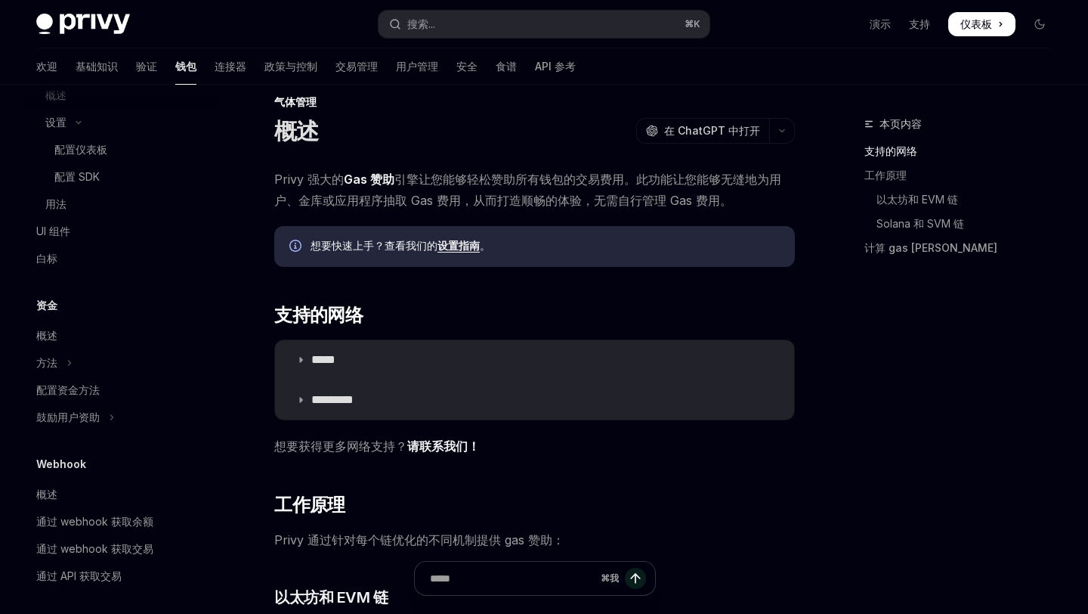
scroll to position [784, 0]
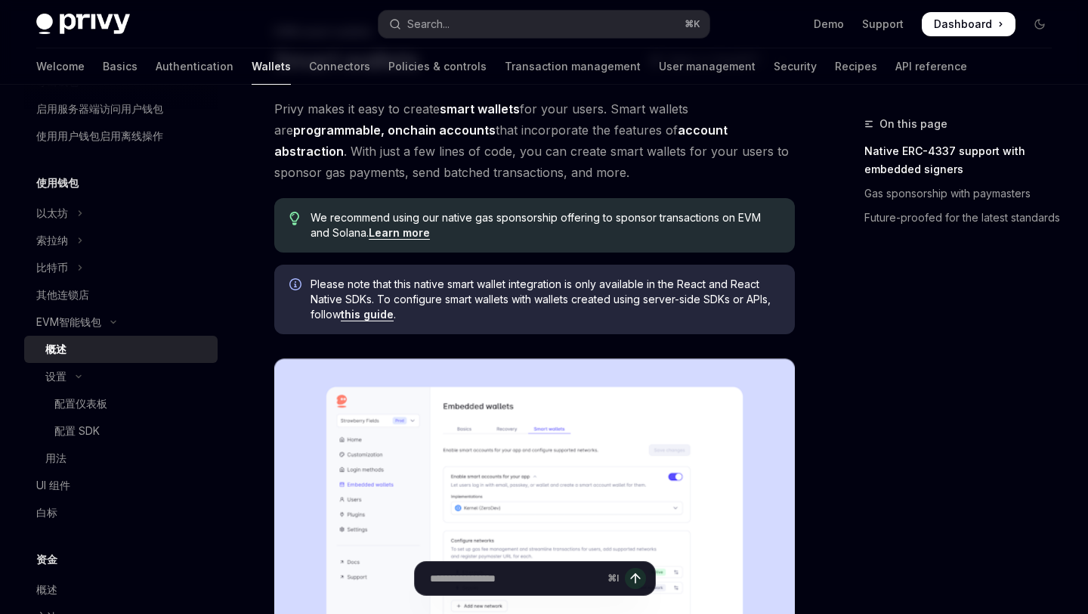
scroll to position [102, 0]
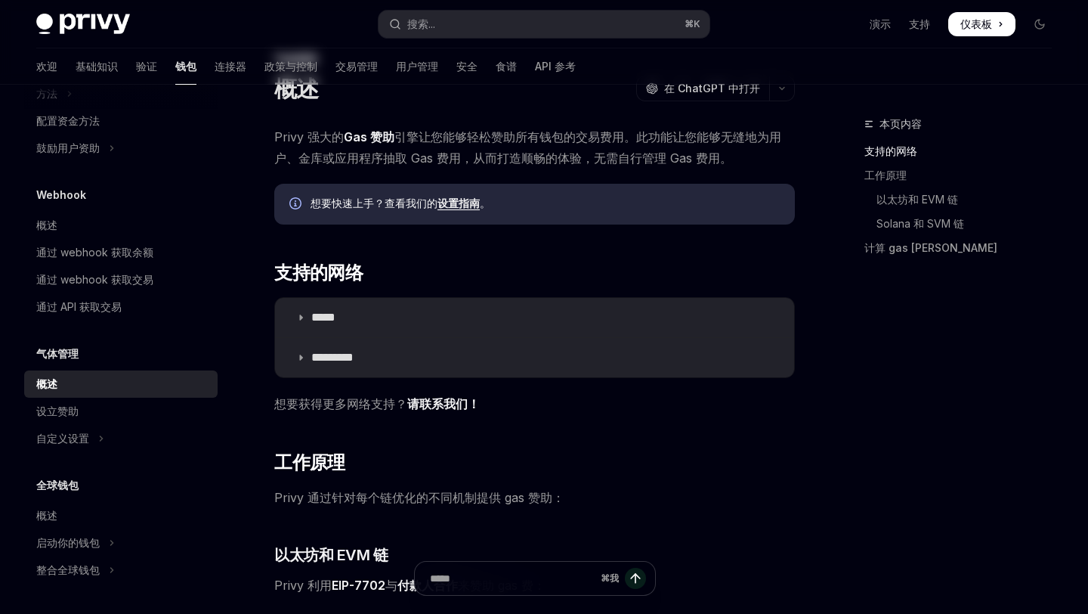
scroll to position [22, 0]
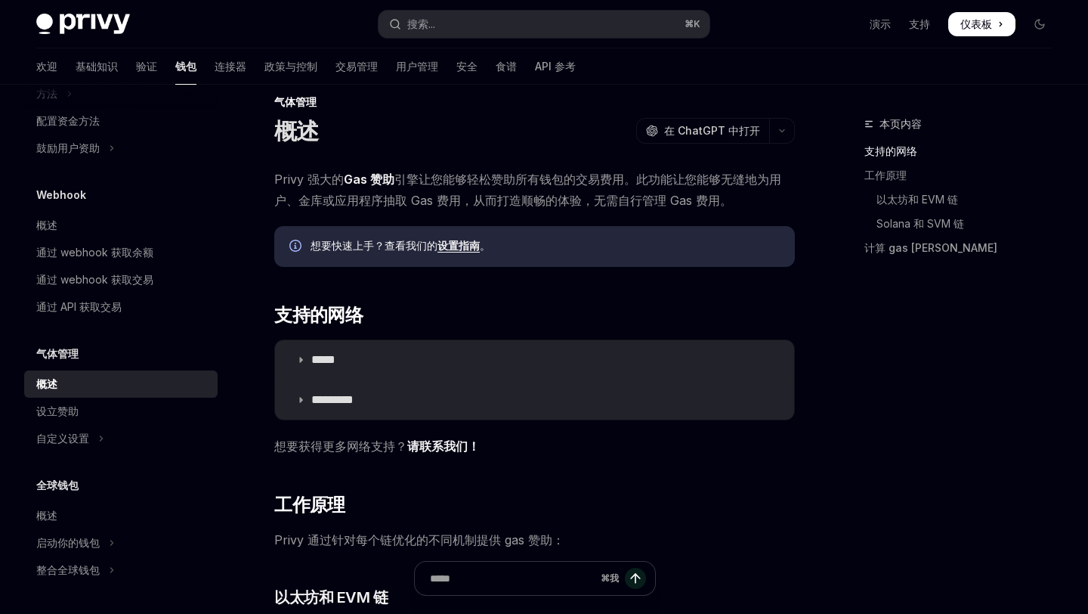
scroll to position [261, 0]
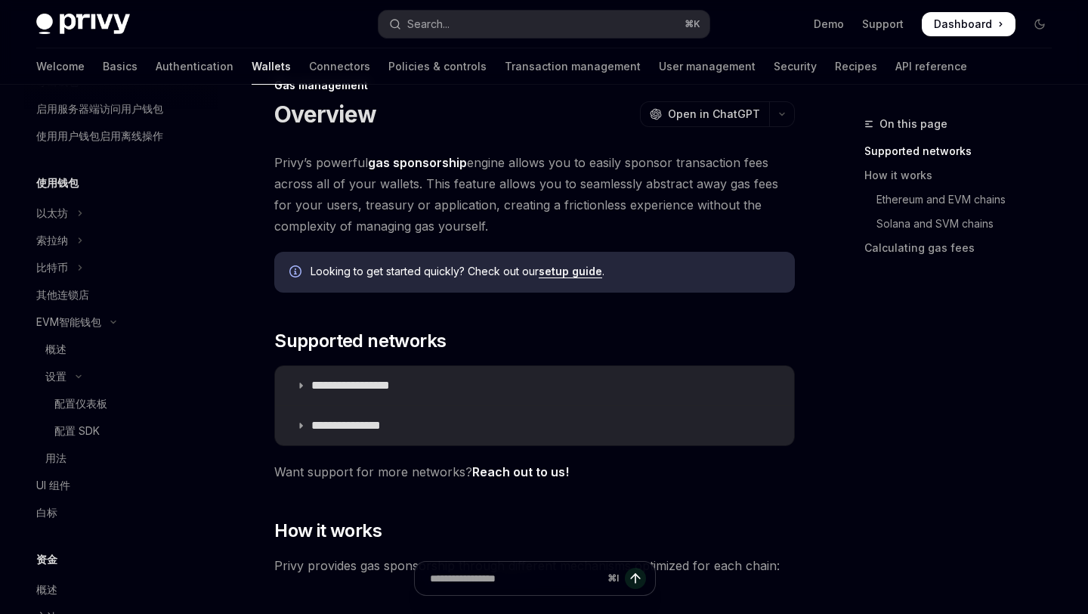
scroll to position [784, 0]
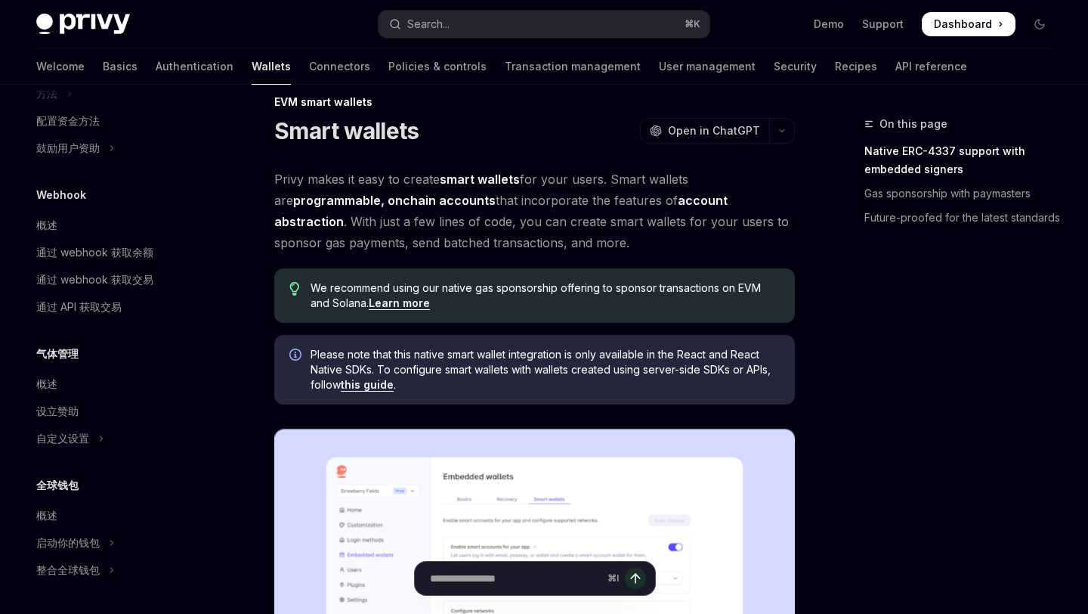
scroll to position [261, 0]
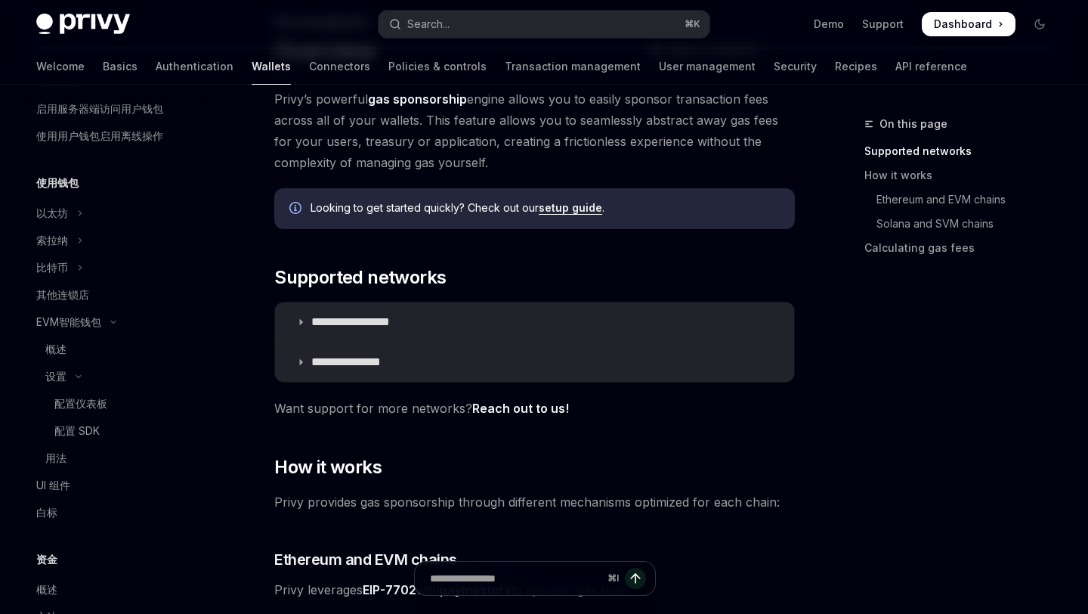
scroll to position [22, 0]
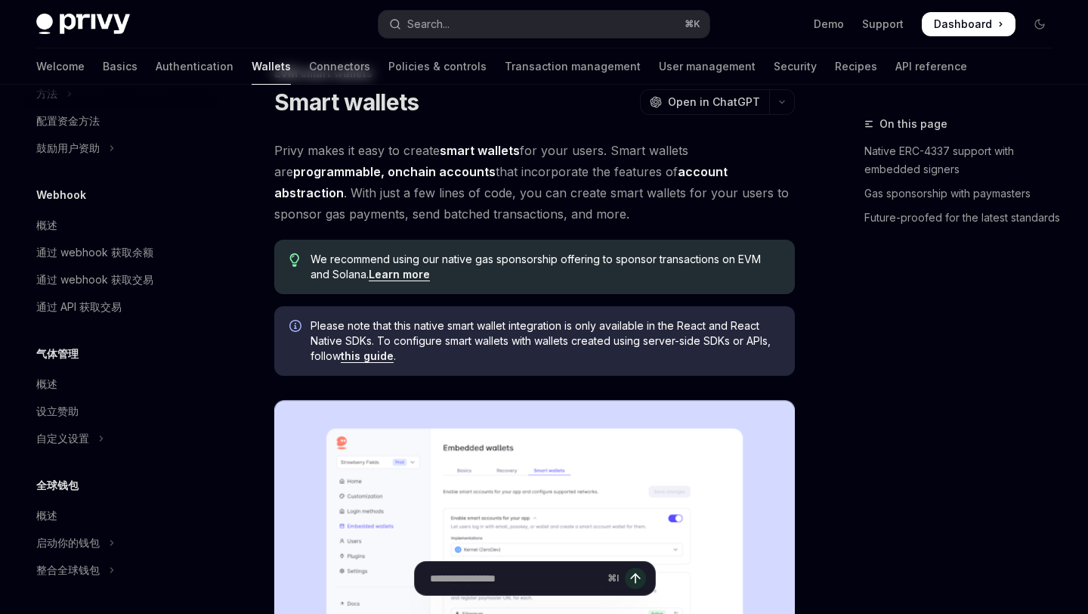
scroll to position [261, 0]
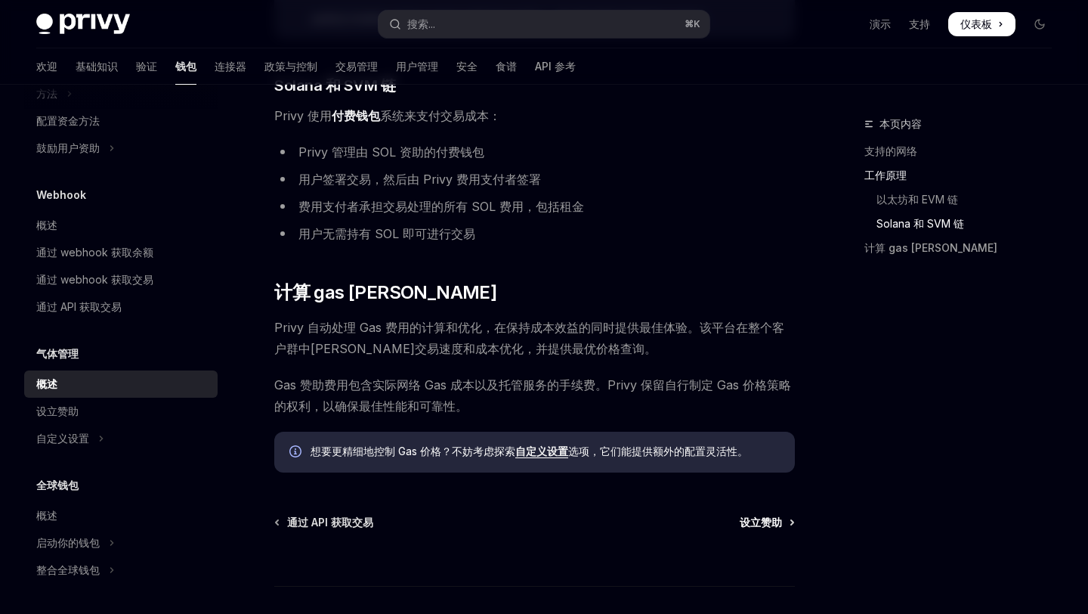
click at [744, 521] on font "设立赞助" at bounding box center [761, 521] width 42 height 13
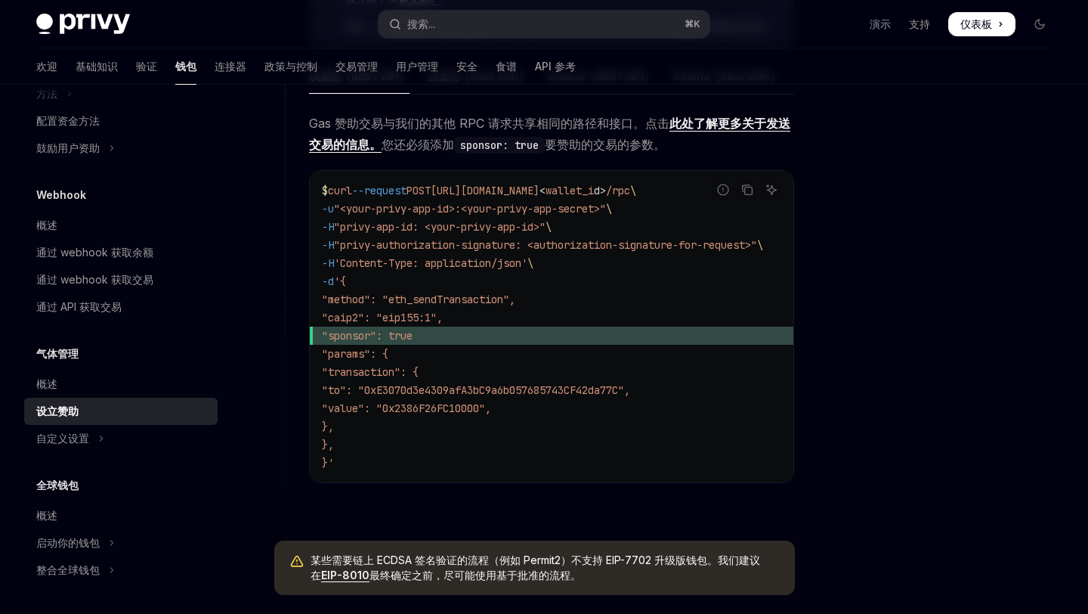
scroll to position [1049, 0]
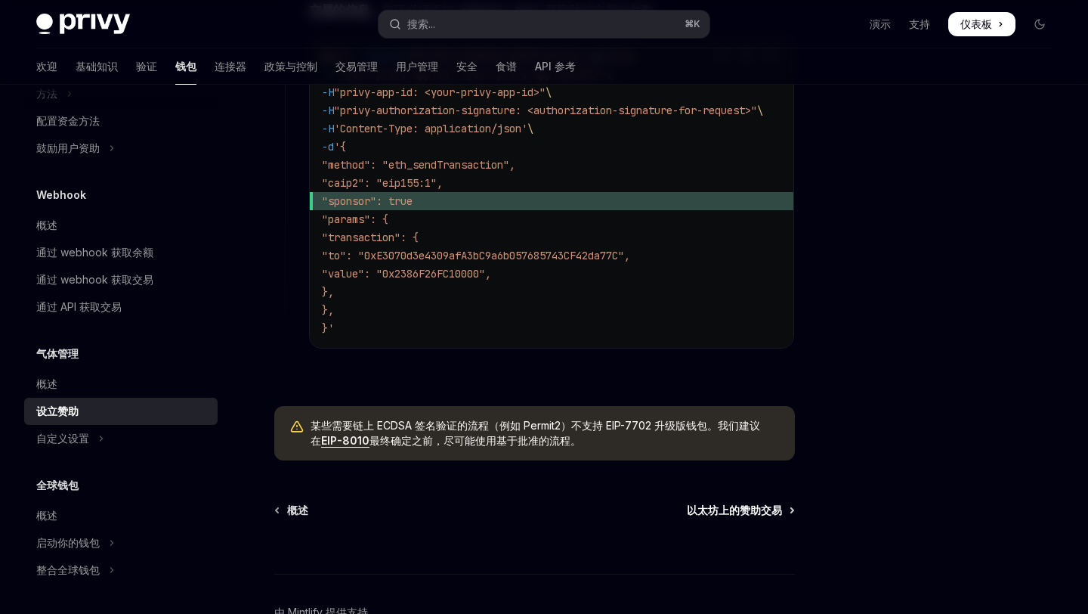
click at [704, 514] on font "以太坊上的赞助交易" at bounding box center [734, 509] width 95 height 13
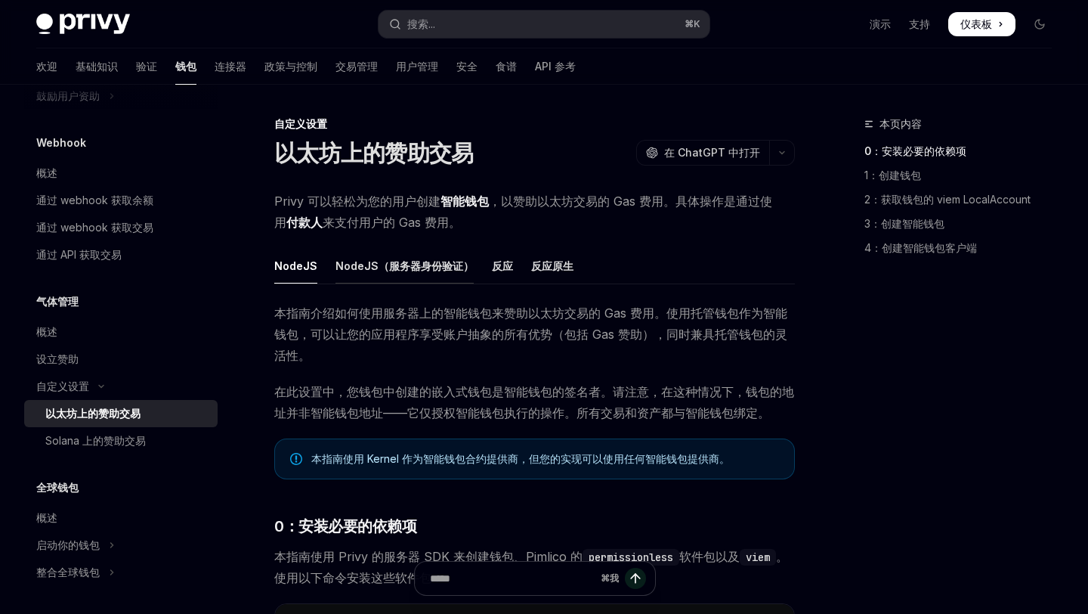
click at [440, 269] on font "NodeJS（服务器身份验证）" at bounding box center [404, 265] width 138 height 13
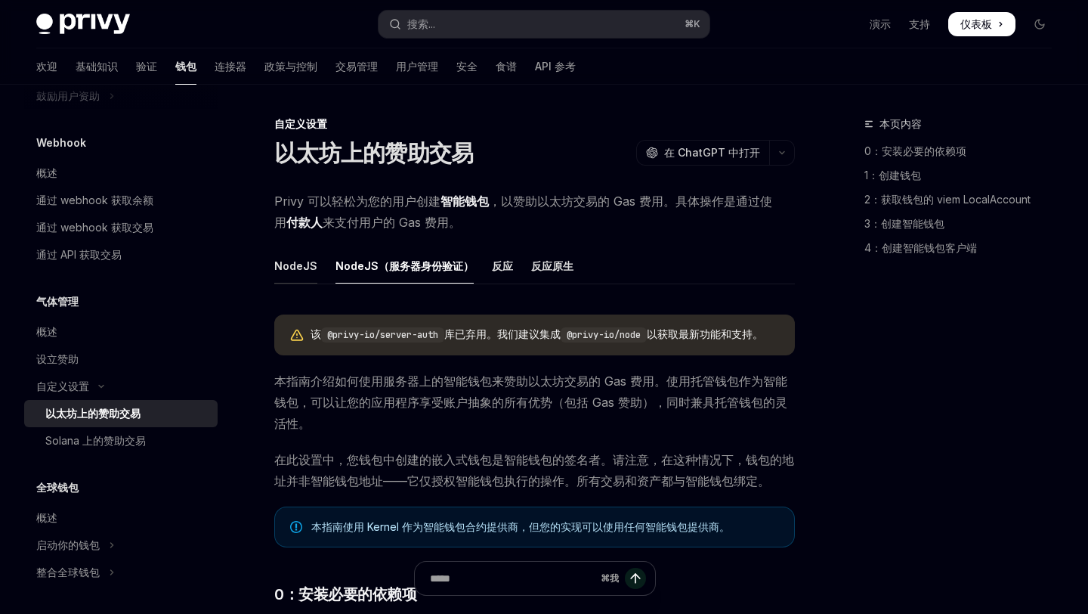
click at [286, 270] on font "NodeJS" at bounding box center [295, 265] width 43 height 13
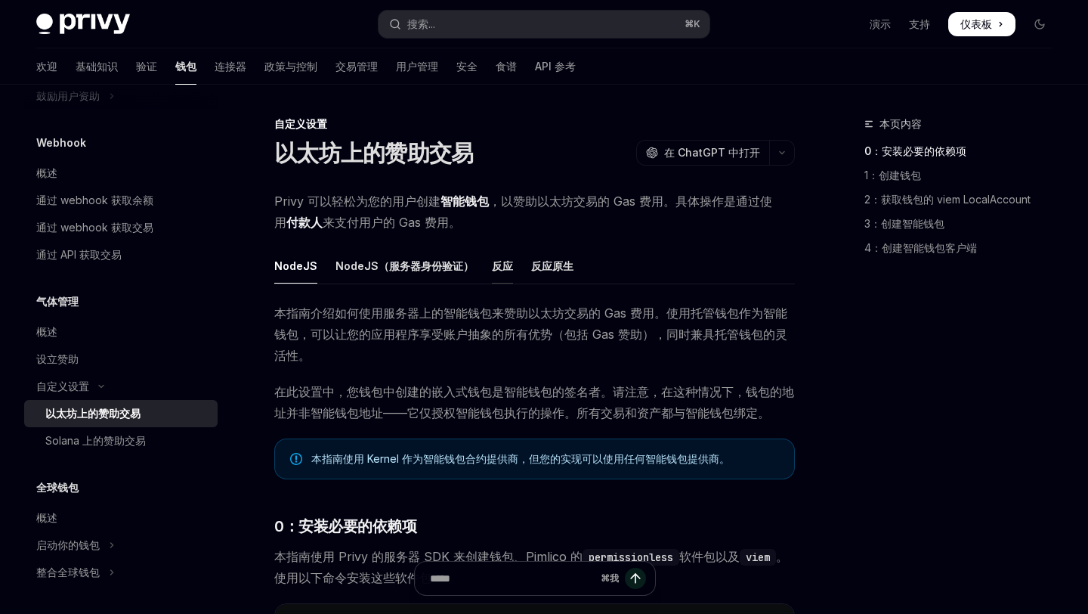
click at [504, 273] on font "反应" at bounding box center [502, 266] width 21 height 18
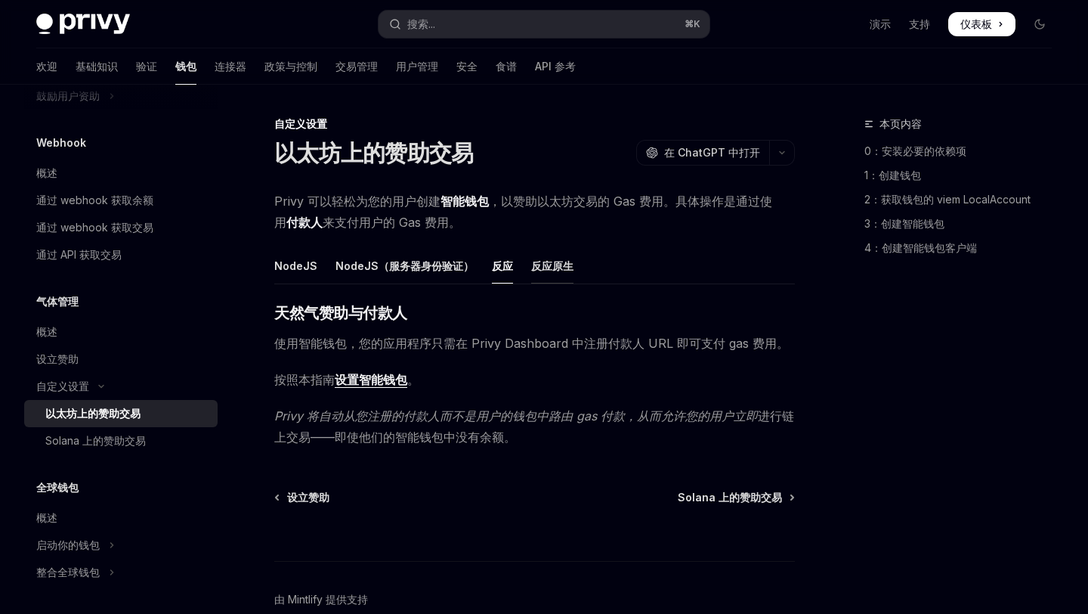
click at [537, 272] on font "反应原生" at bounding box center [552, 265] width 42 height 13
click at [492, 272] on font "反应" at bounding box center [502, 266] width 21 height 18
click at [368, 378] on font "设置智能钱包" at bounding box center [371, 379] width 73 height 15
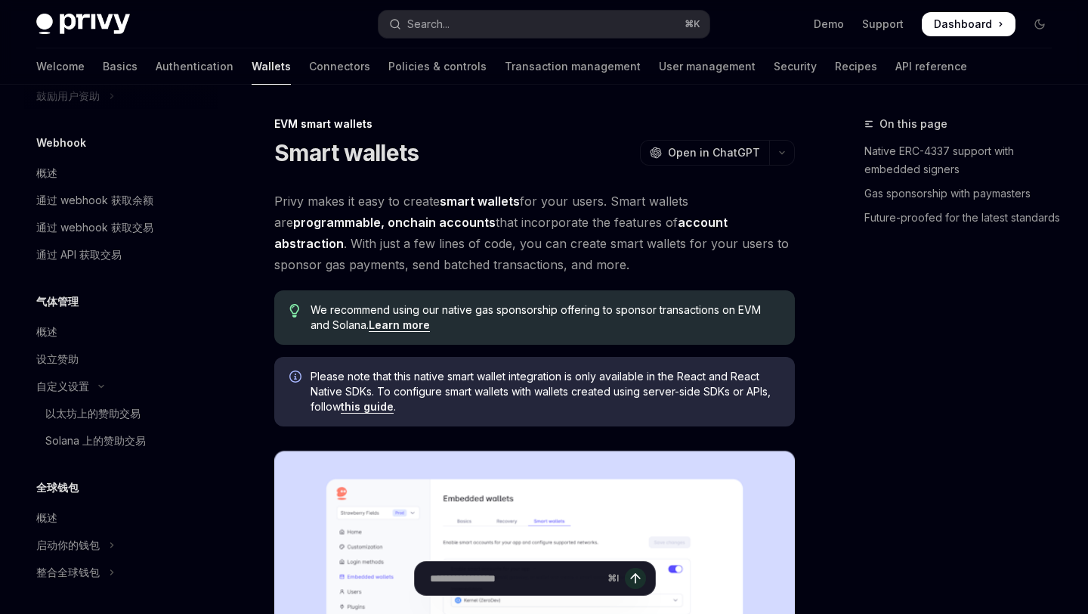
scroll to position [261, 0]
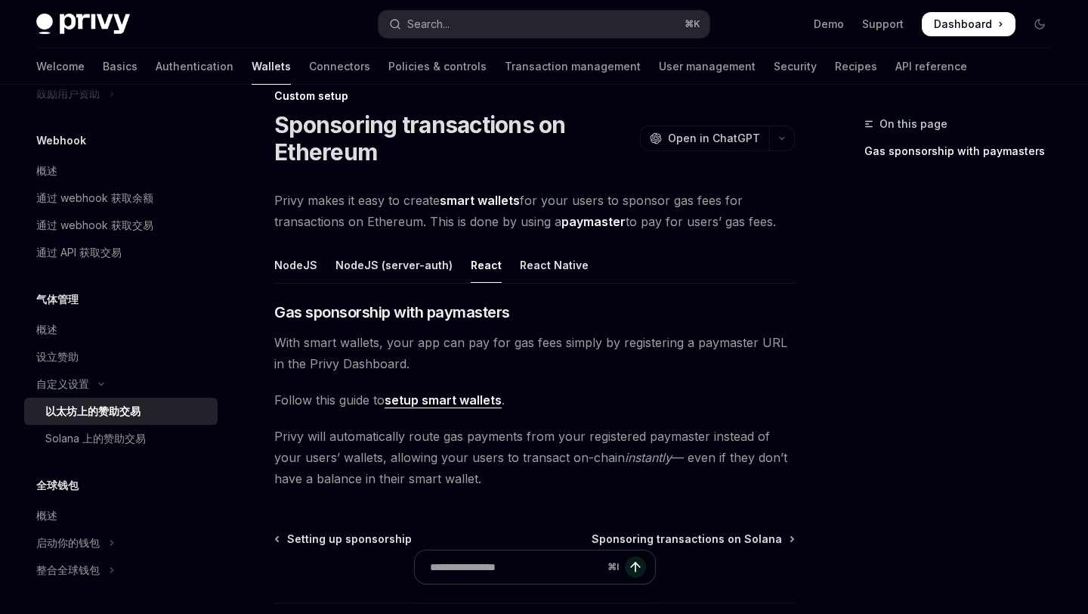
scroll to position [78, 0]
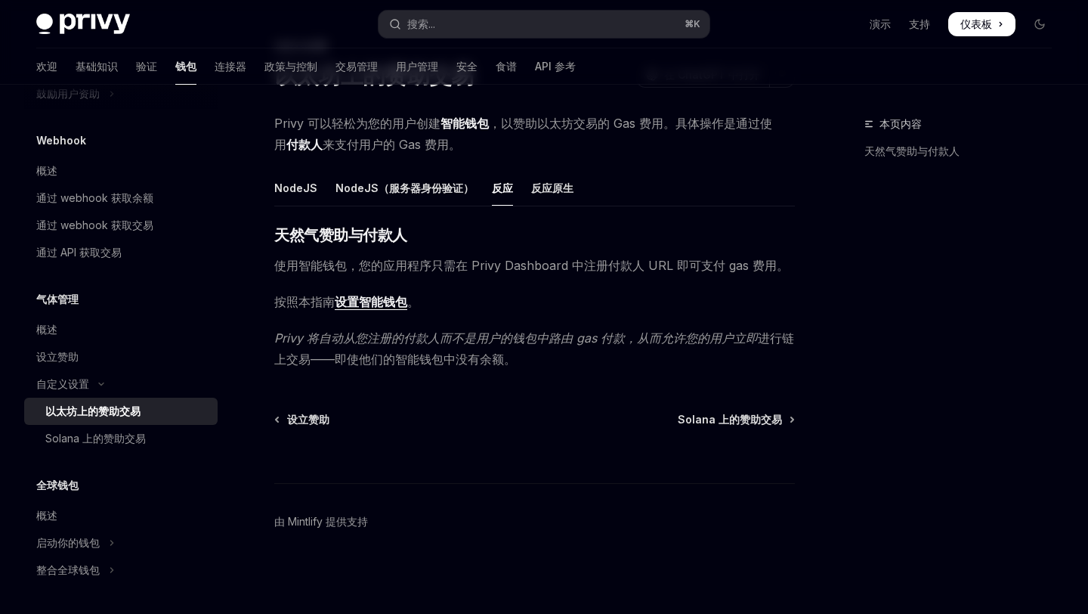
click at [366, 304] on font "设置智能钱包" at bounding box center [371, 301] width 73 height 15
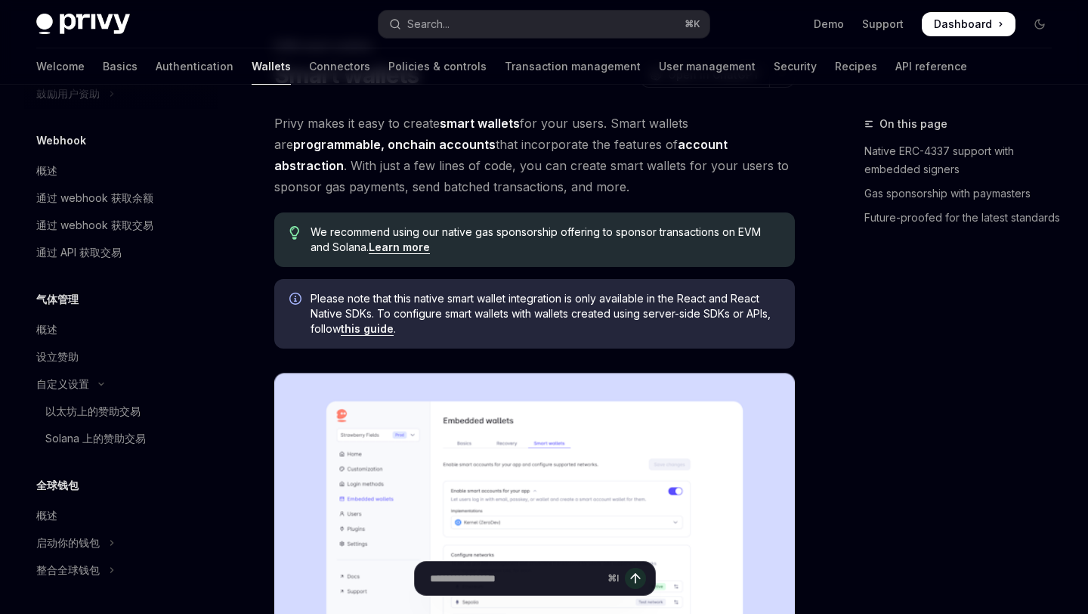
scroll to position [261, 0]
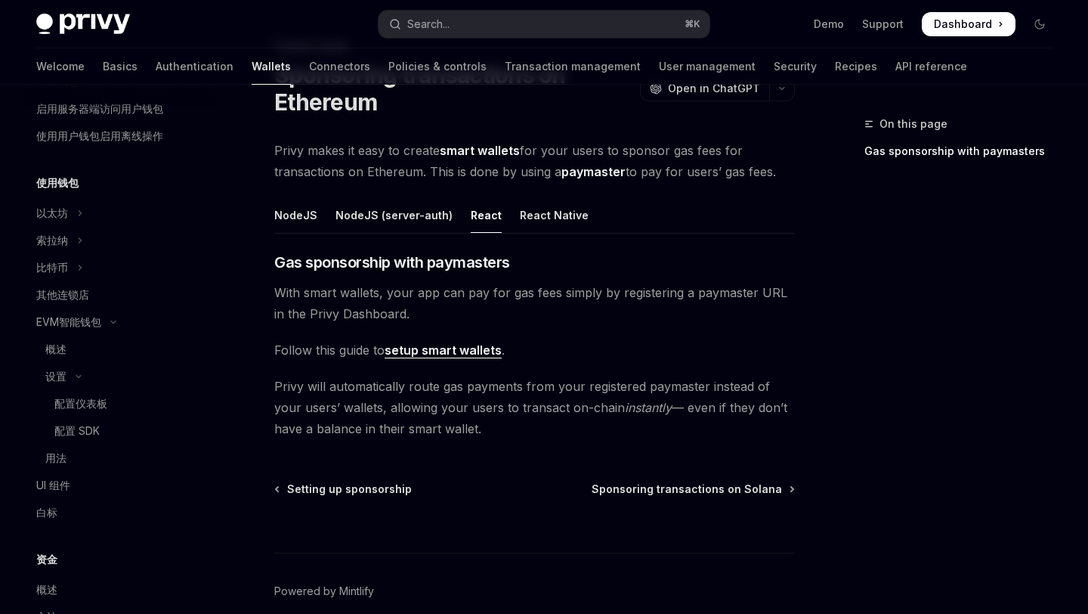
scroll to position [839, 0]
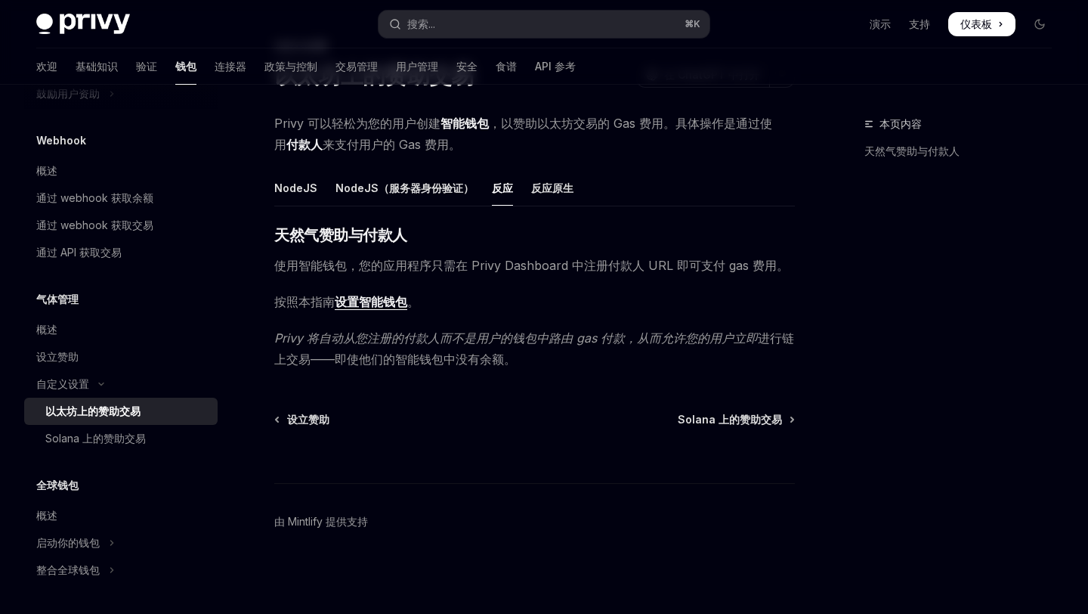
click at [388, 299] on font "设置智能钱包" at bounding box center [371, 301] width 73 height 15
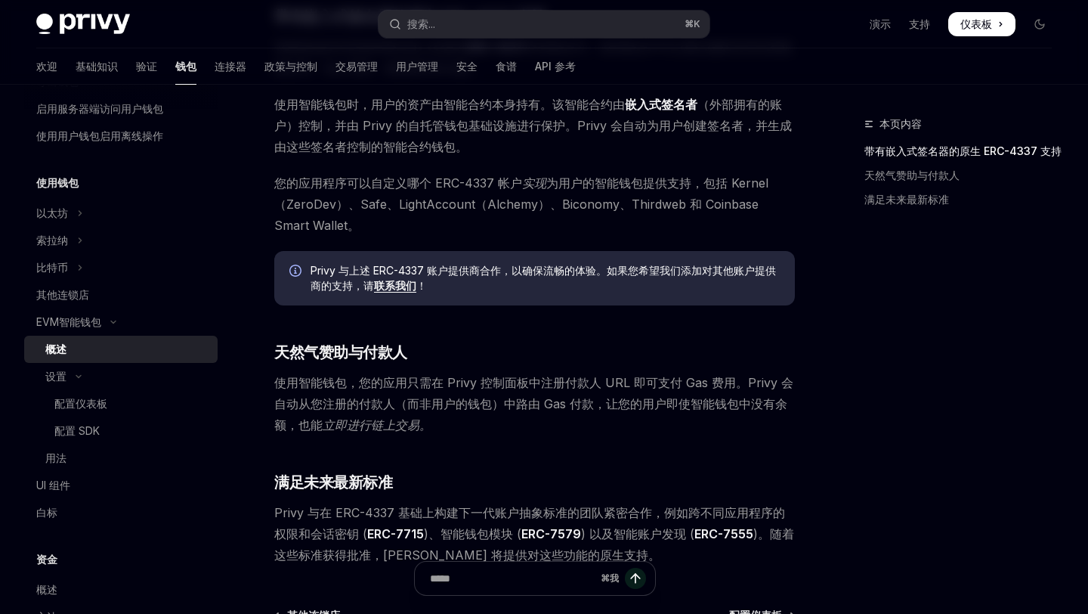
scroll to position [887, 0]
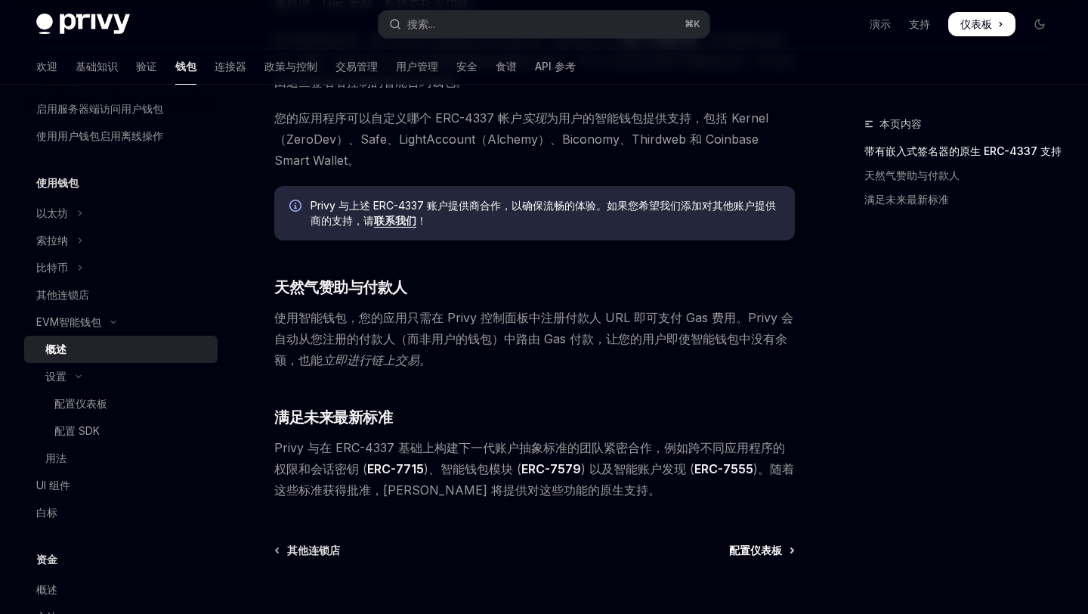
click at [748, 552] on font "配置仪表板" at bounding box center [755, 549] width 53 height 13
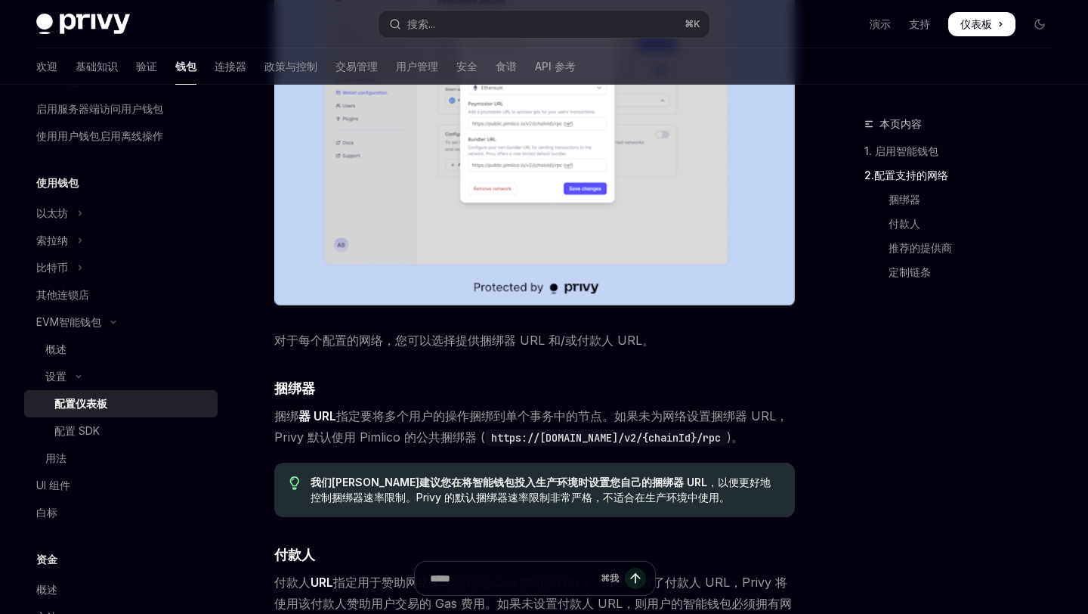
scroll to position [944, 0]
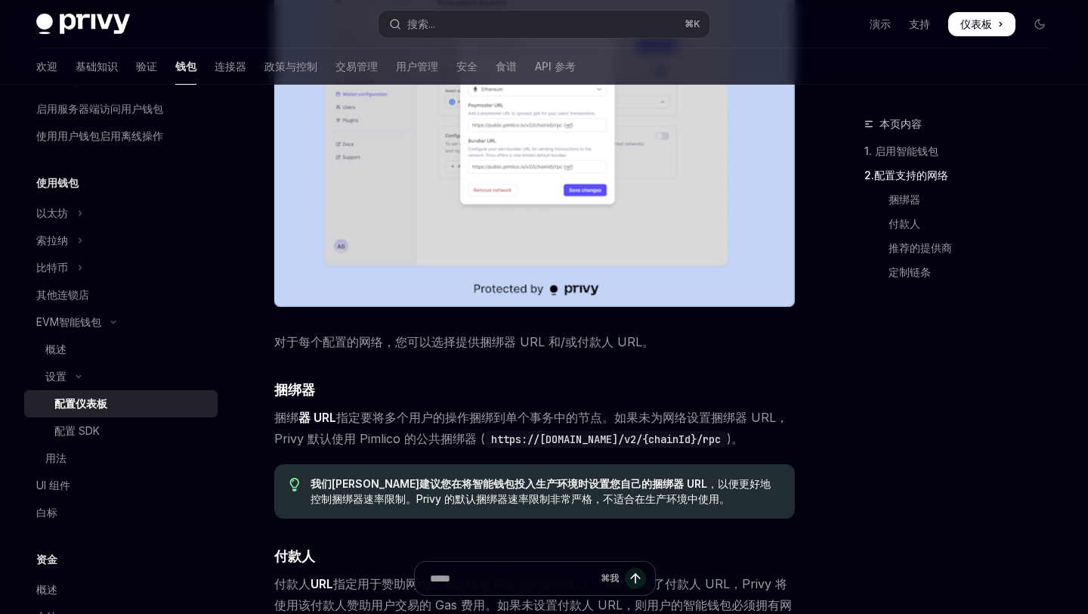
click at [697, 438] on code "https://public.pimlico.io/v2/{chainId}/rpc" at bounding box center [606, 439] width 242 height 17
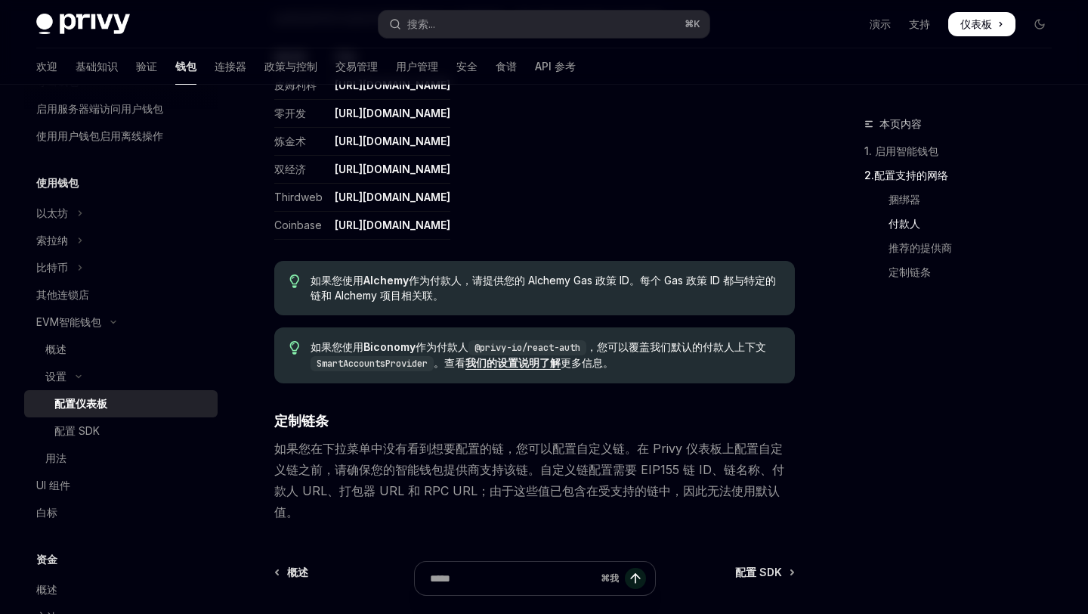
scroll to position [1711, 0]
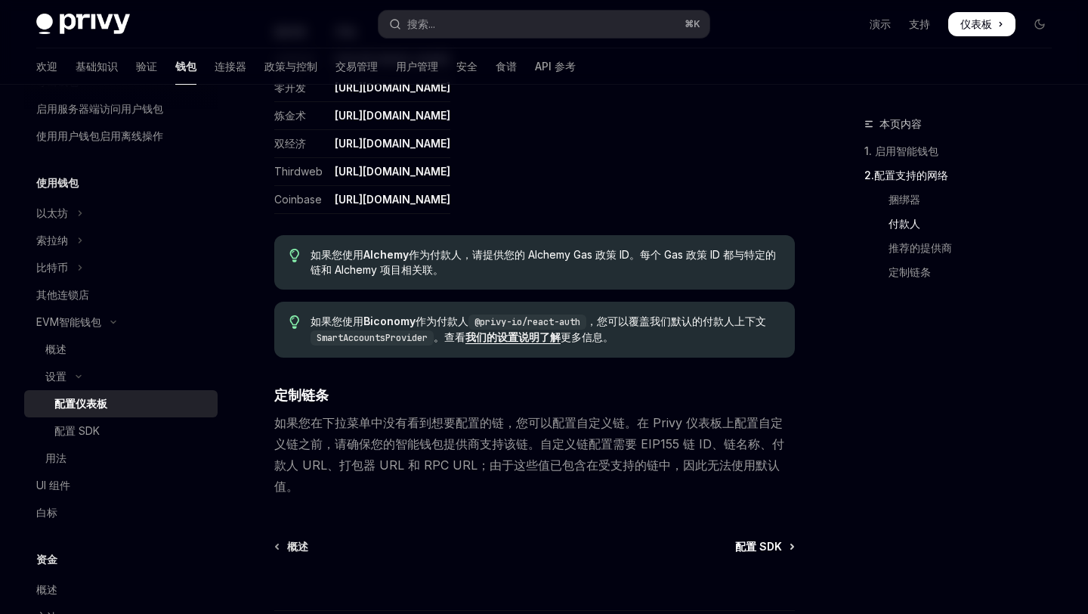
click at [759, 539] on font "配置 SDK" at bounding box center [758, 545] width 47 height 13
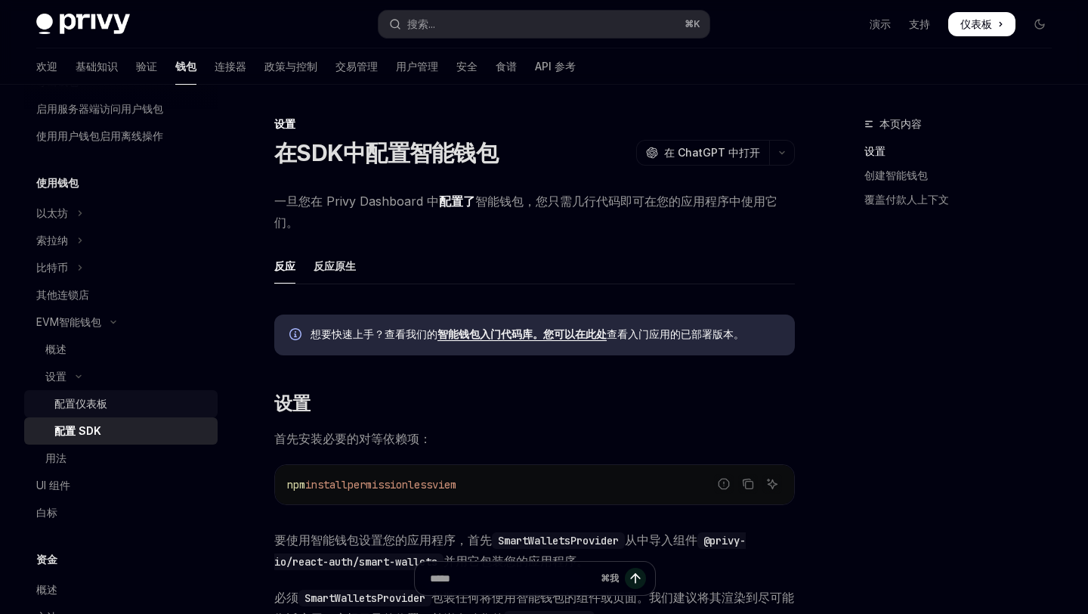
click at [151, 402] on div "配置仪表板" at bounding box center [131, 403] width 154 height 18
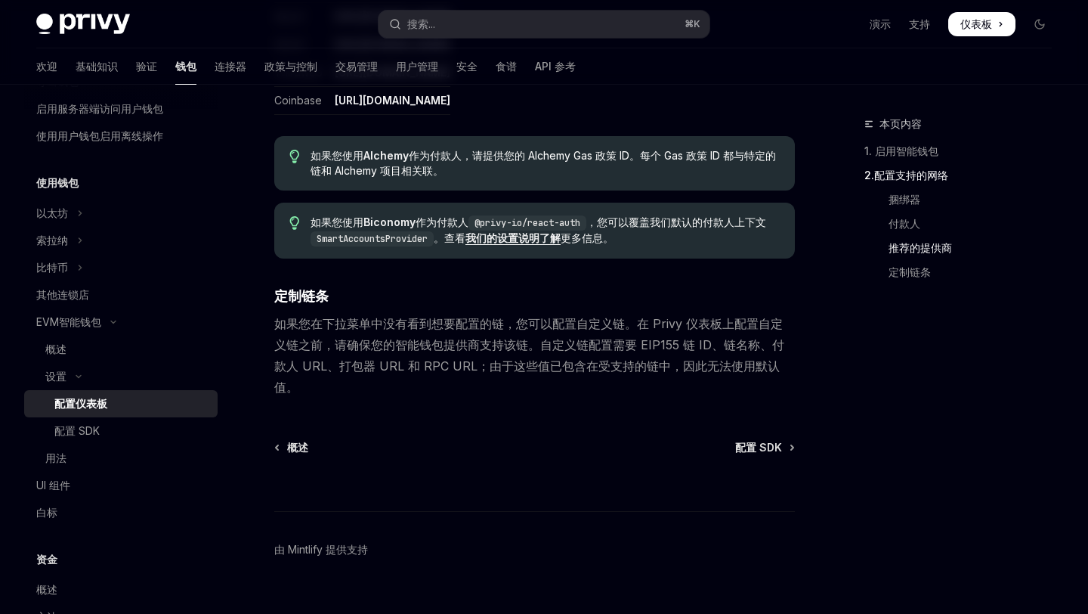
scroll to position [1809, 0]
click at [901, 227] on font "付款人" at bounding box center [905, 223] width 32 height 13
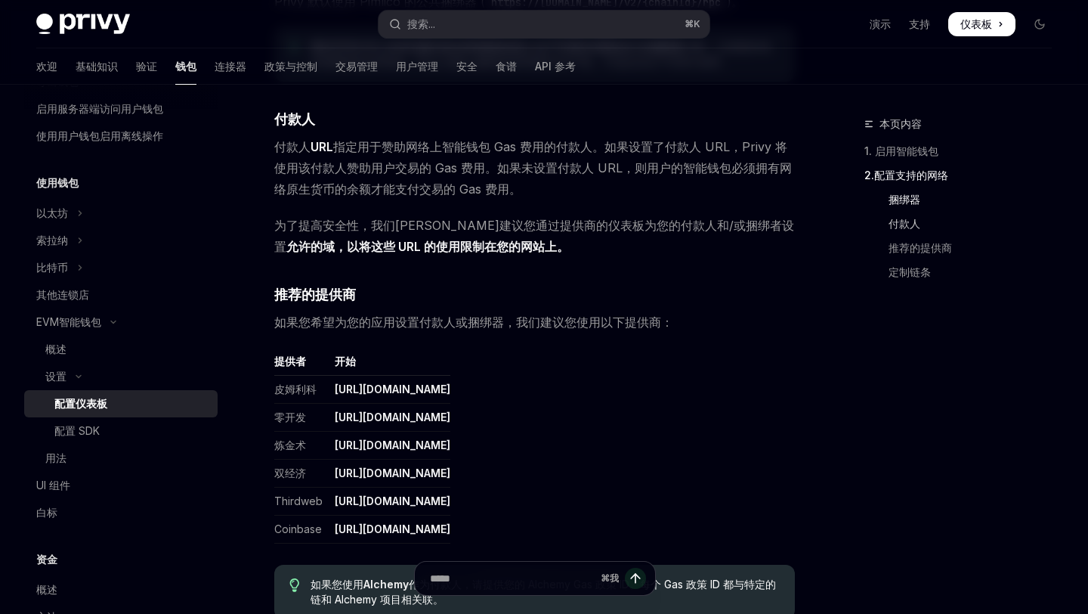
scroll to position [1375, 0]
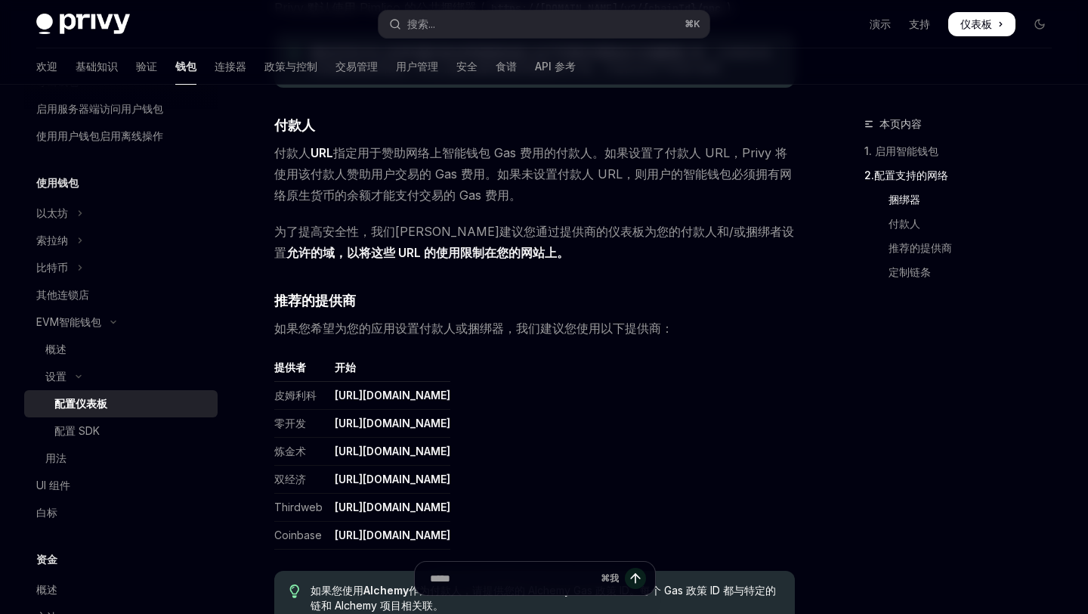
click at [906, 205] on font "捆绑器" at bounding box center [905, 199] width 32 height 13
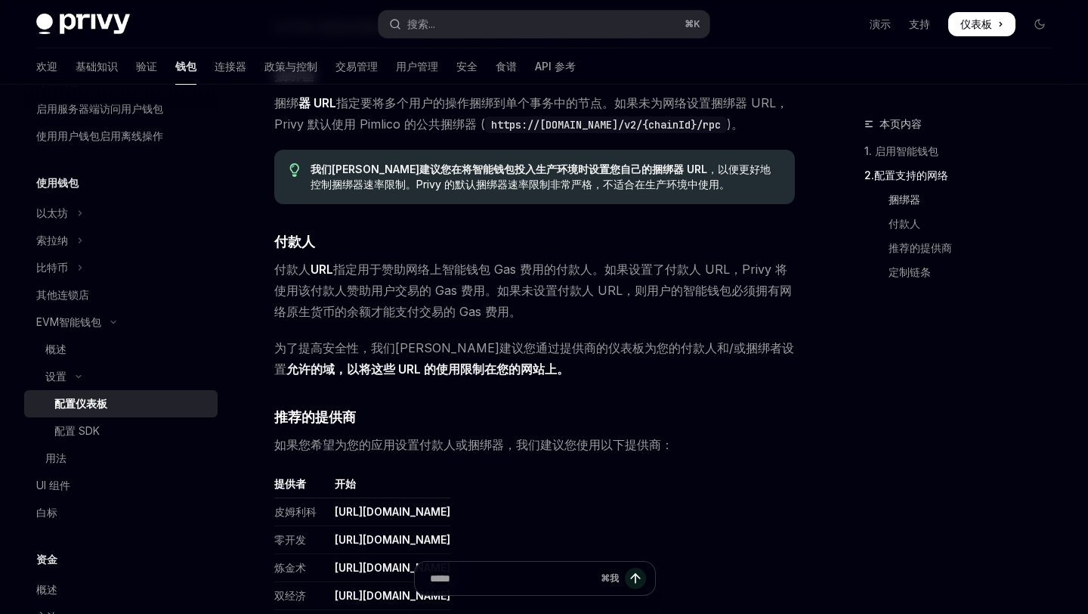
scroll to position [1209, 0]
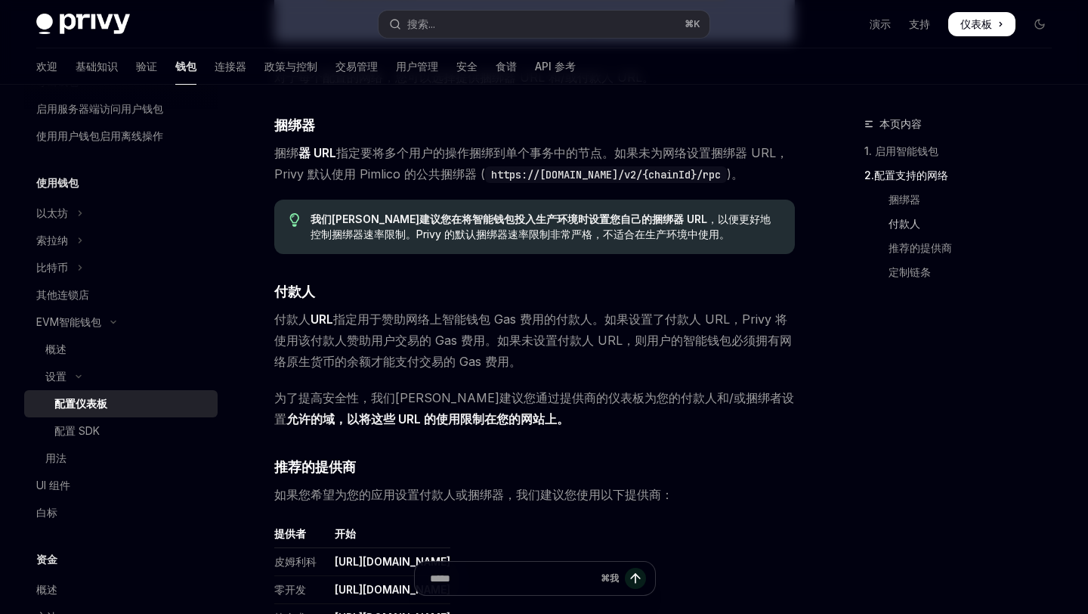
click at [908, 226] on font "付款人" at bounding box center [905, 223] width 32 height 13
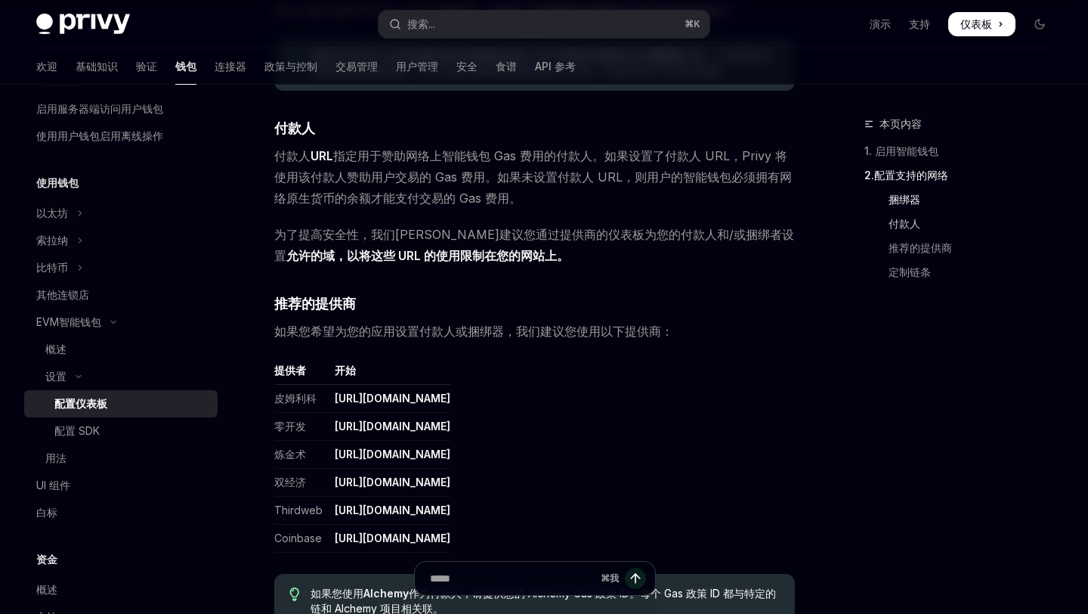
scroll to position [1375, 0]
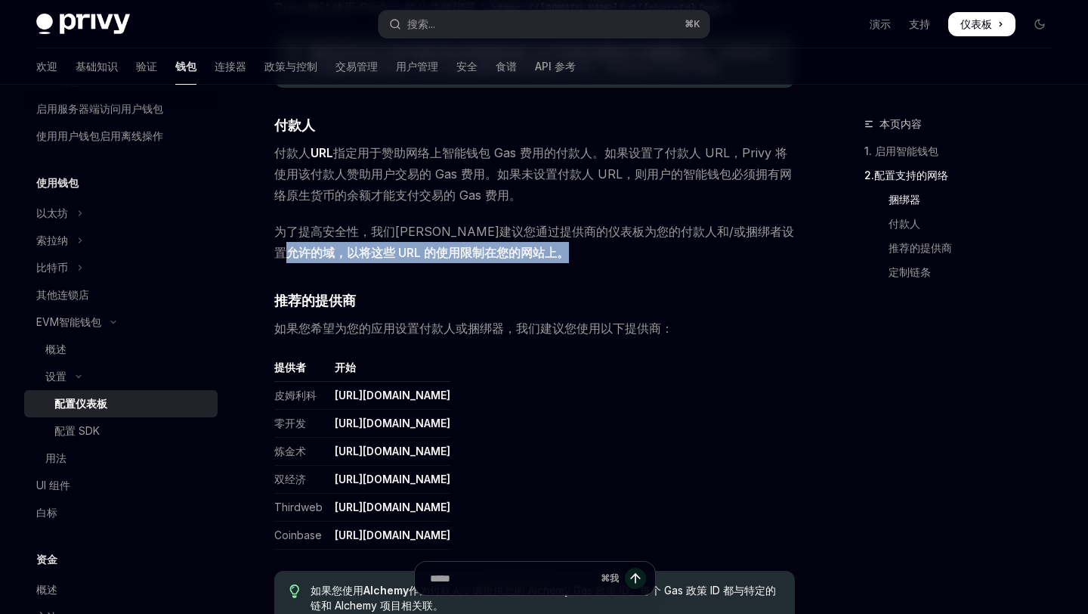
drag, startPoint x: 727, startPoint y: 232, endPoint x: 735, endPoint y: 247, distance: 17.2
click at [735, 247] on span "为了提高安全性，我们强烈建议 您通过提供商的仪表板为您的付款人和/或捆绑者设置 允许的域，以将这些 URL 的使用限制在您的网站上。" at bounding box center [534, 242] width 521 height 42
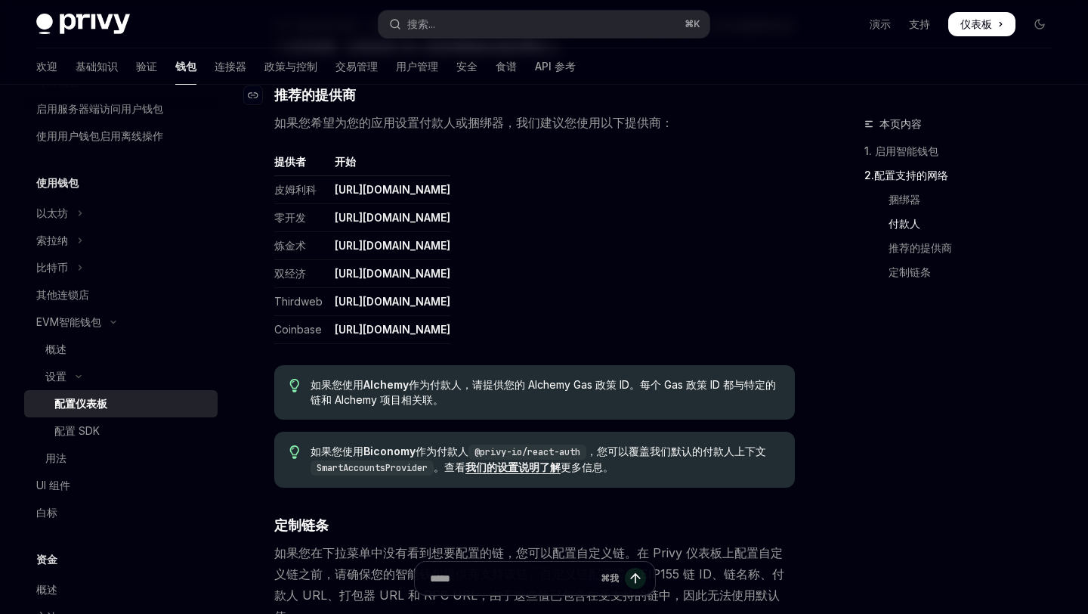
scroll to position [1591, 0]
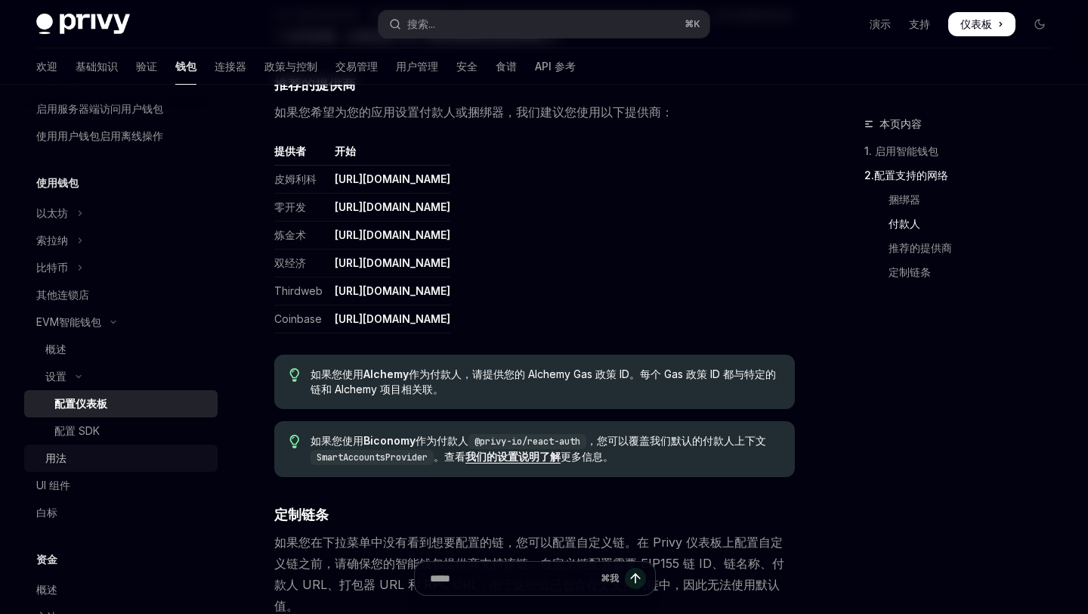
click at [73, 458] on div "用法" at bounding box center [126, 458] width 163 height 18
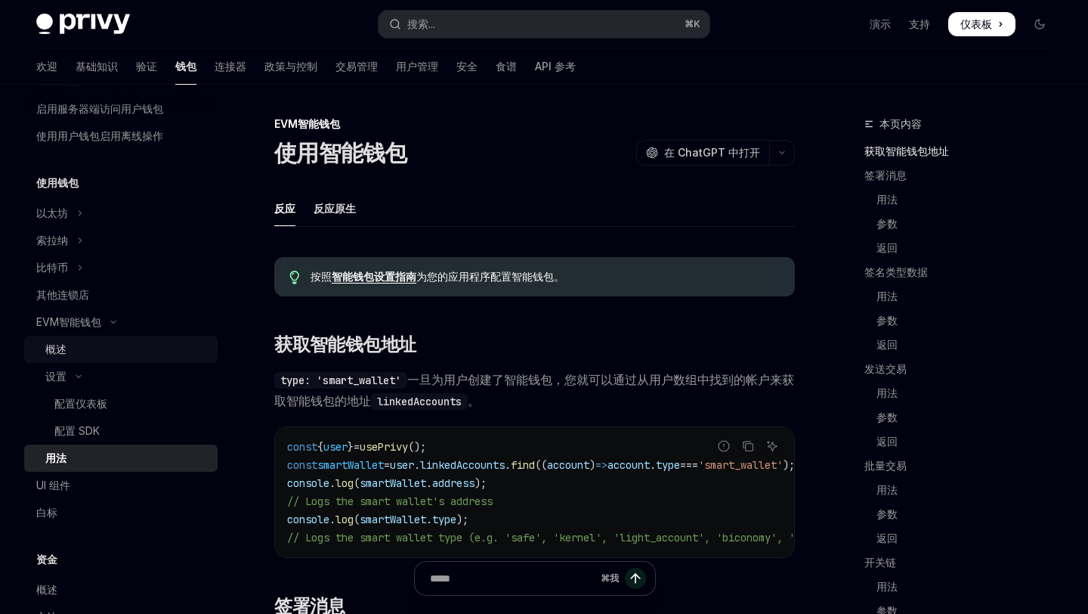
click at [88, 345] on div "概述" at bounding box center [126, 349] width 163 height 18
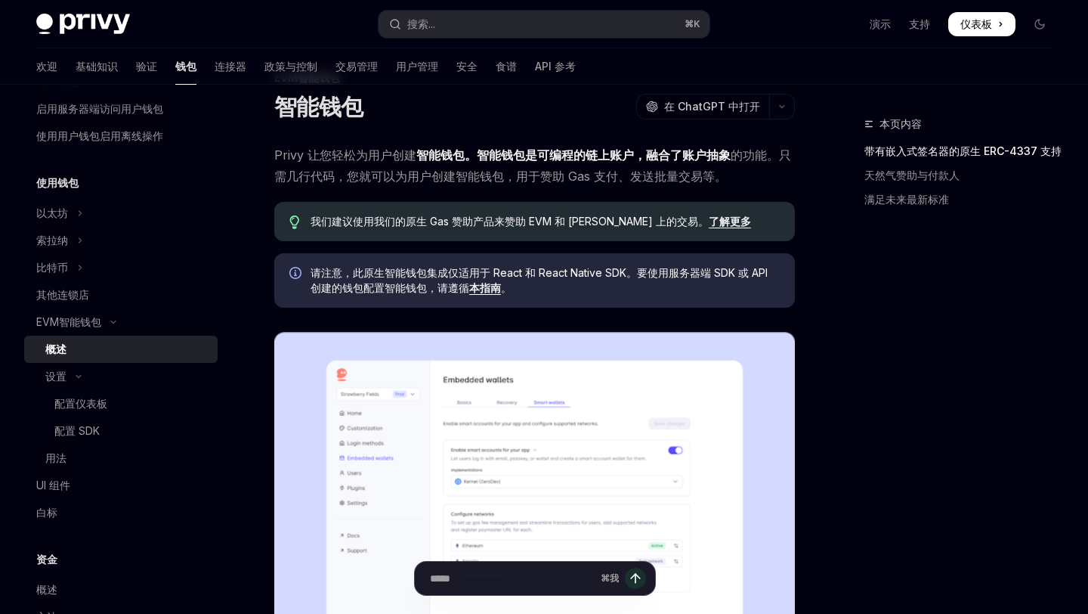
scroll to position [45, 0]
click at [109, 396] on div "配置仪表板" at bounding box center [131, 403] width 154 height 18
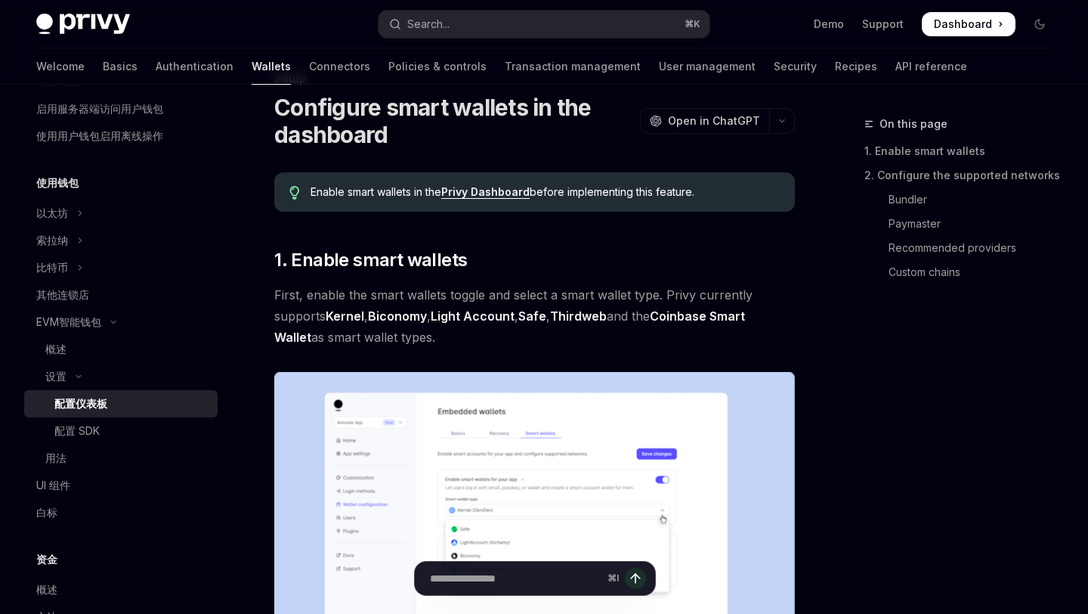
type textarea "*"
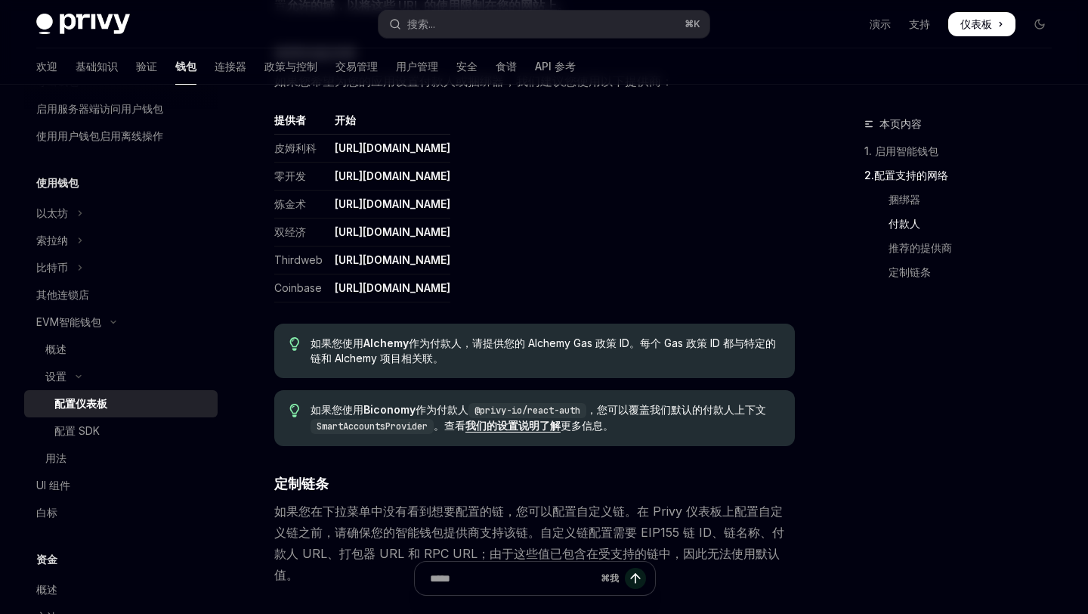
scroll to position [1620, 0]
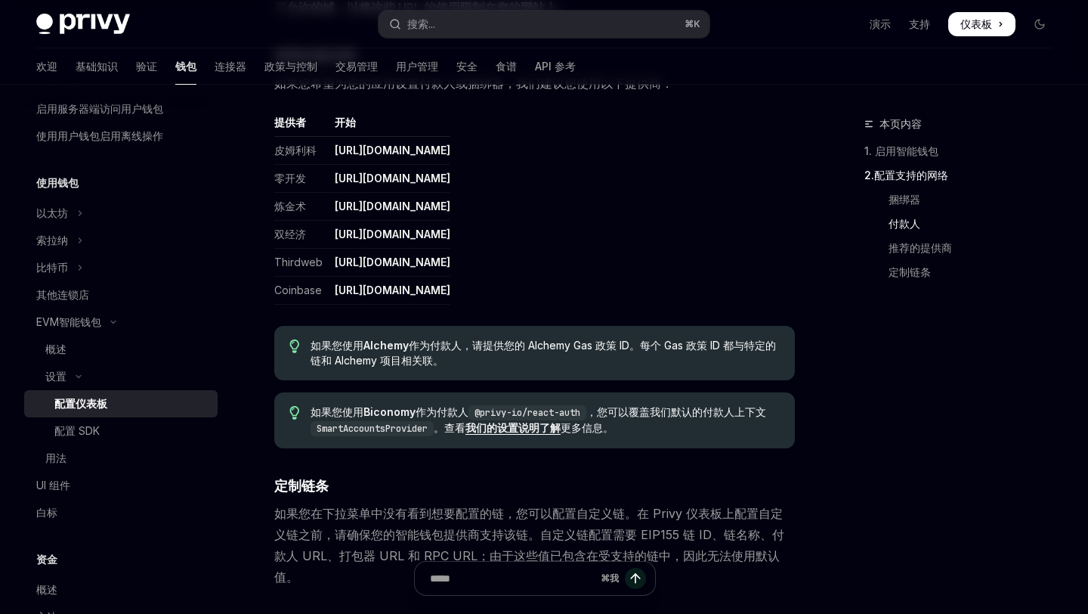
click at [419, 235] on font "https://dashboard.biconomy.io/" at bounding box center [393, 233] width 116 height 13
